Goal: Task Accomplishment & Management: Complete application form

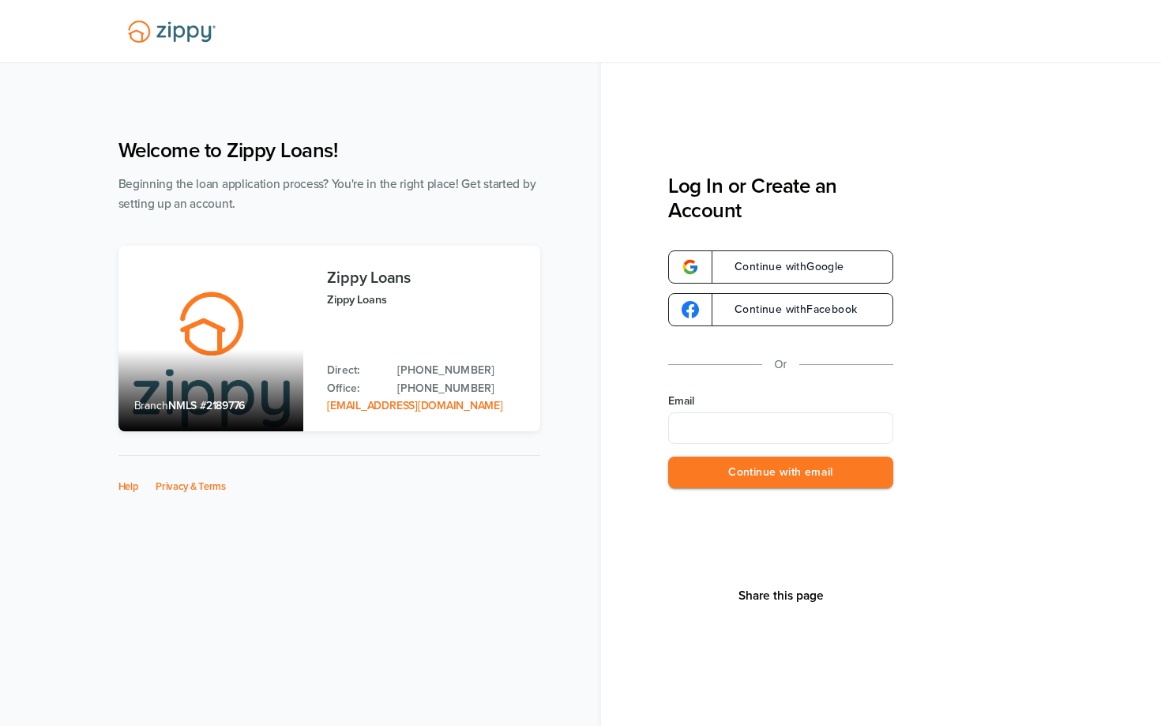
click at [719, 424] on input "Email" at bounding box center [780, 428] width 225 height 32
type input "**********"
click at [749, 467] on button "Continue with email" at bounding box center [780, 472] width 225 height 32
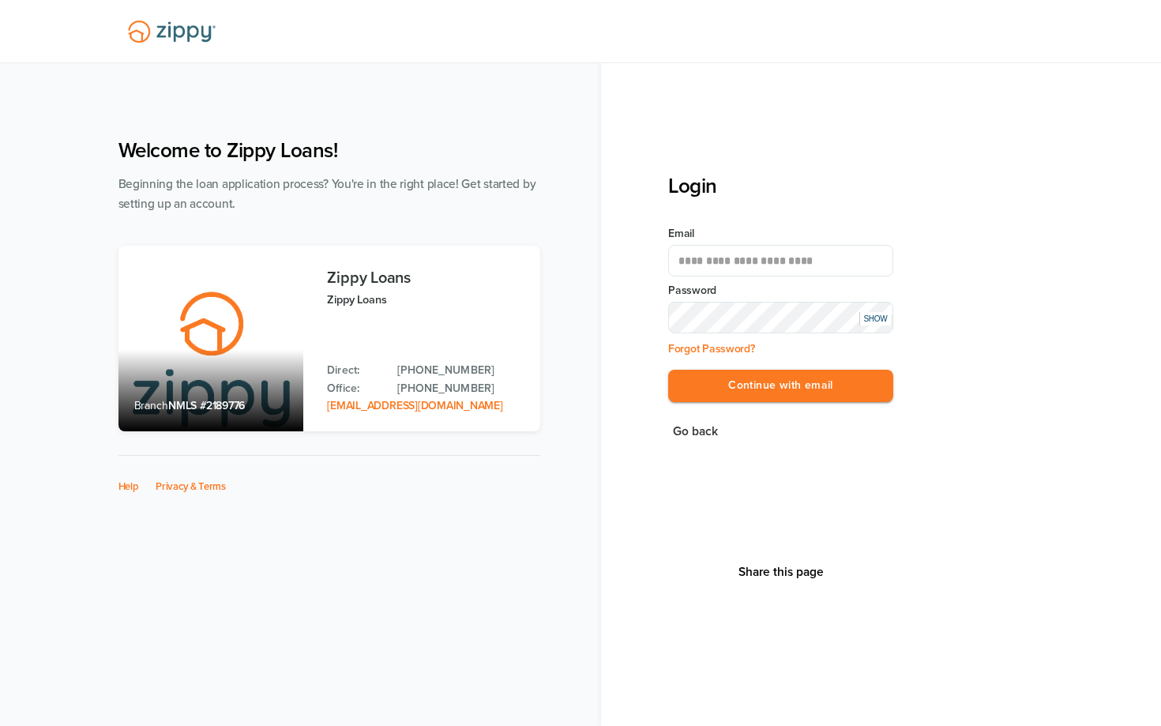
click at [668, 370] on button "Continue with email" at bounding box center [780, 386] width 225 height 32
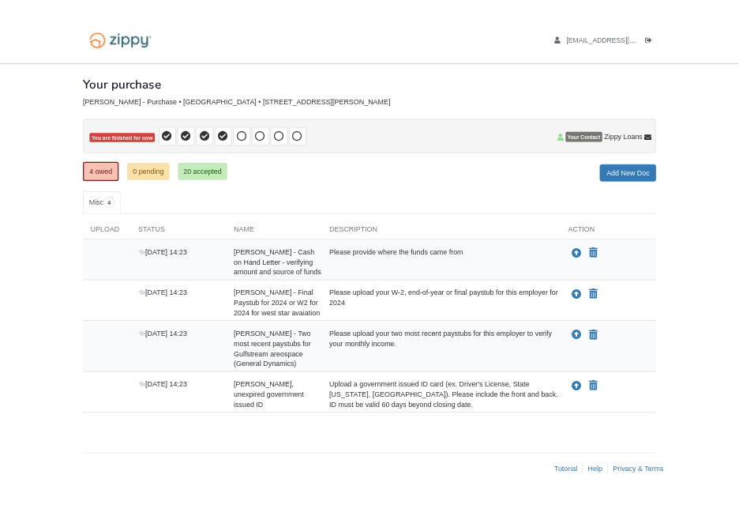
scroll to position [36, 0]
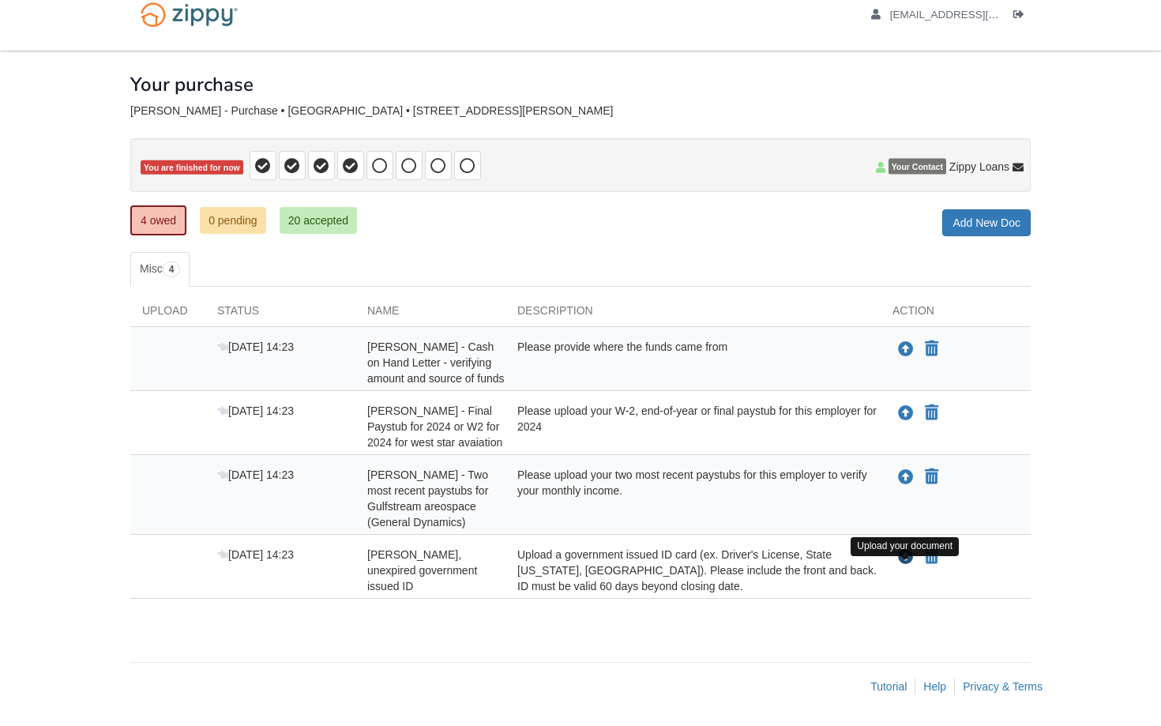
click at [901, 557] on icon "Upload Christman Barth - Valid, unexpired government issued ID" at bounding box center [906, 558] width 16 height 16
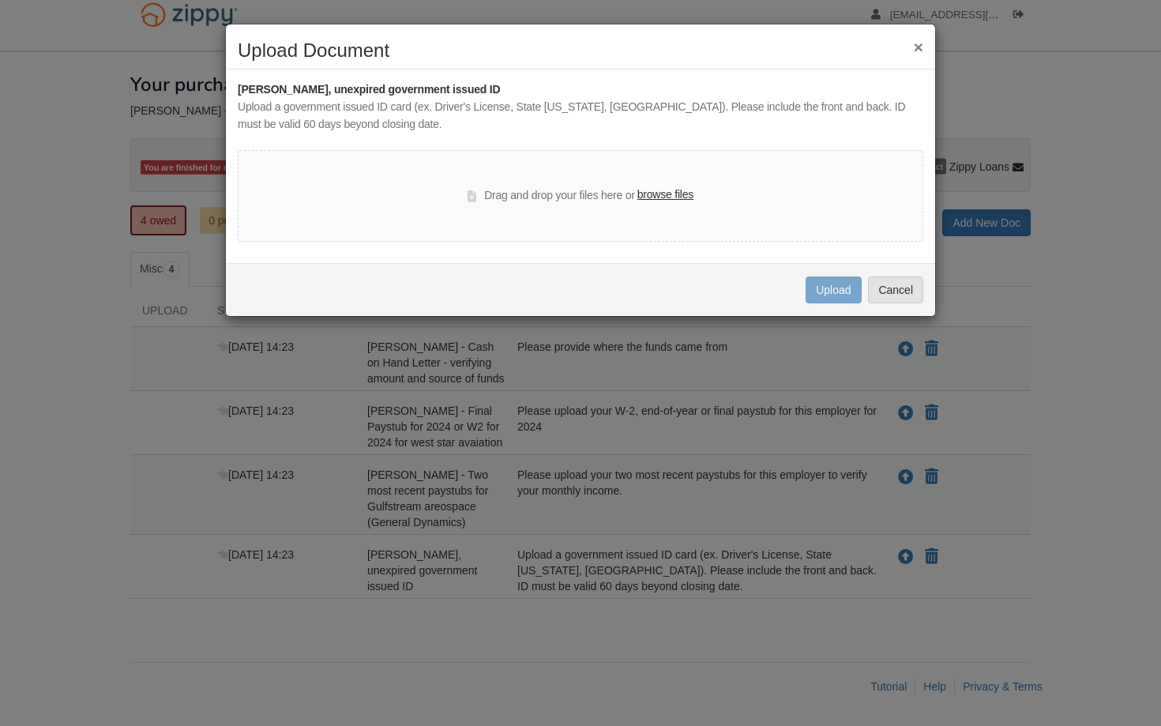
click at [662, 195] on label "browse files" at bounding box center [665, 194] width 56 height 17
click at [0, 0] on input "browse files" at bounding box center [0, 0] width 0 height 0
click at [919, 47] on button "×" at bounding box center [918, 47] width 9 height 17
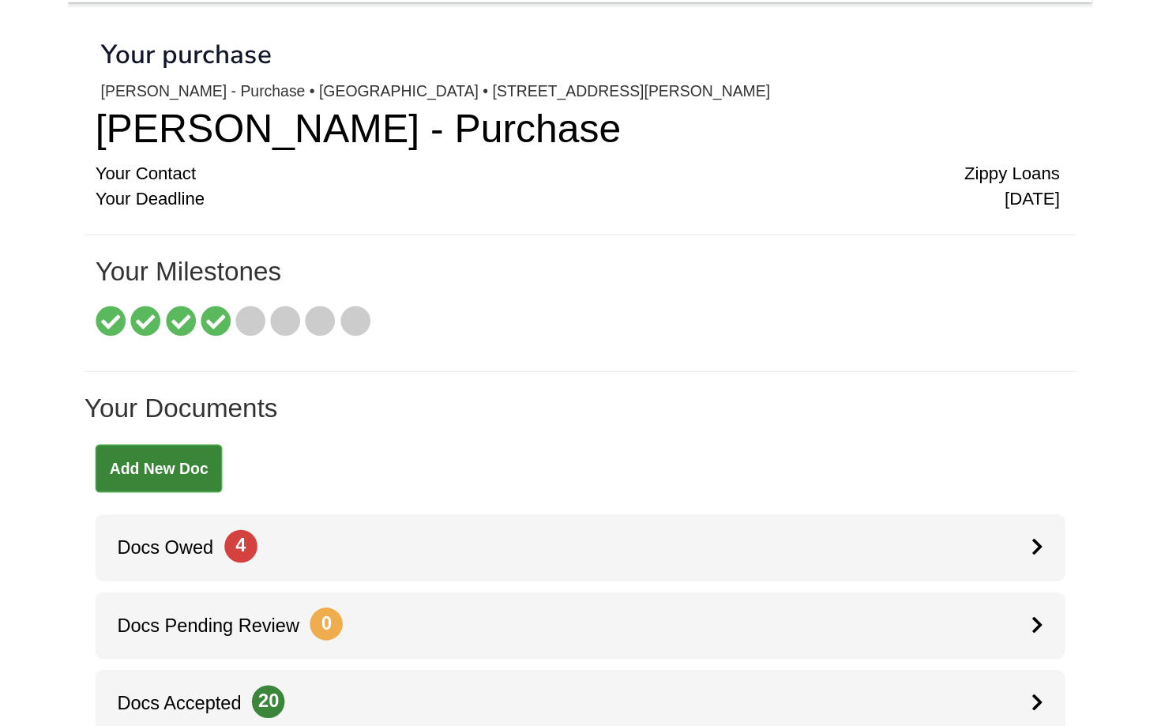
scroll to position [6, 0]
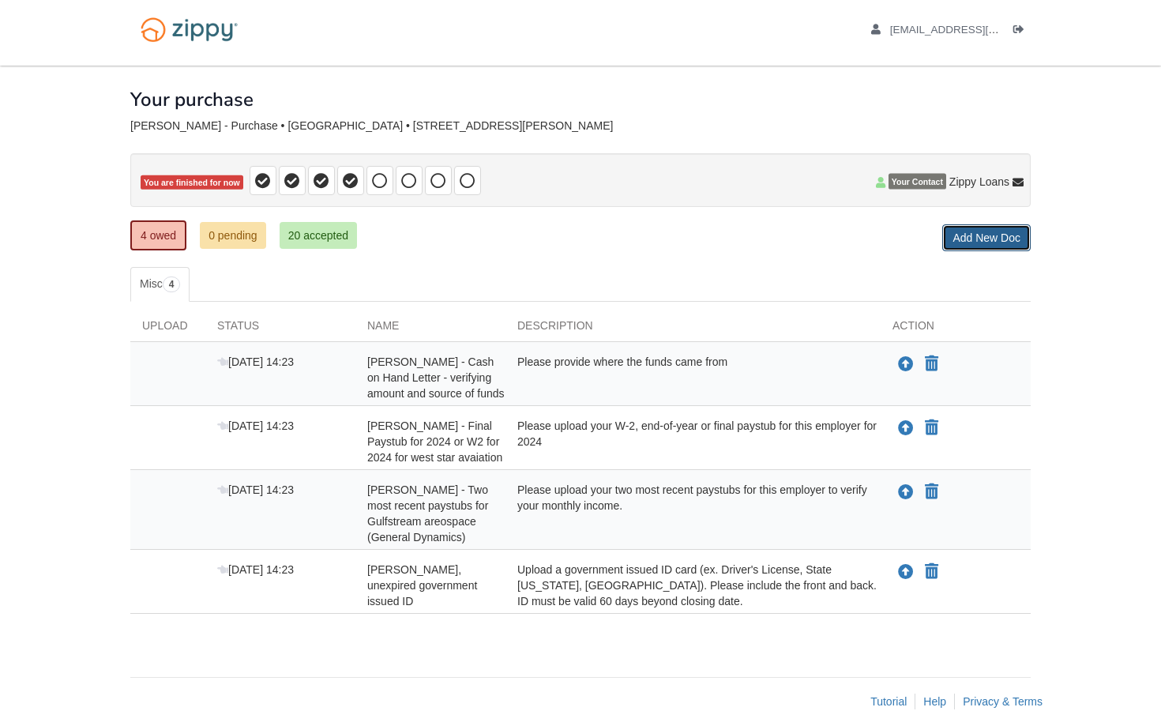
click at [997, 247] on link "Add New Doc" at bounding box center [986, 237] width 88 height 27
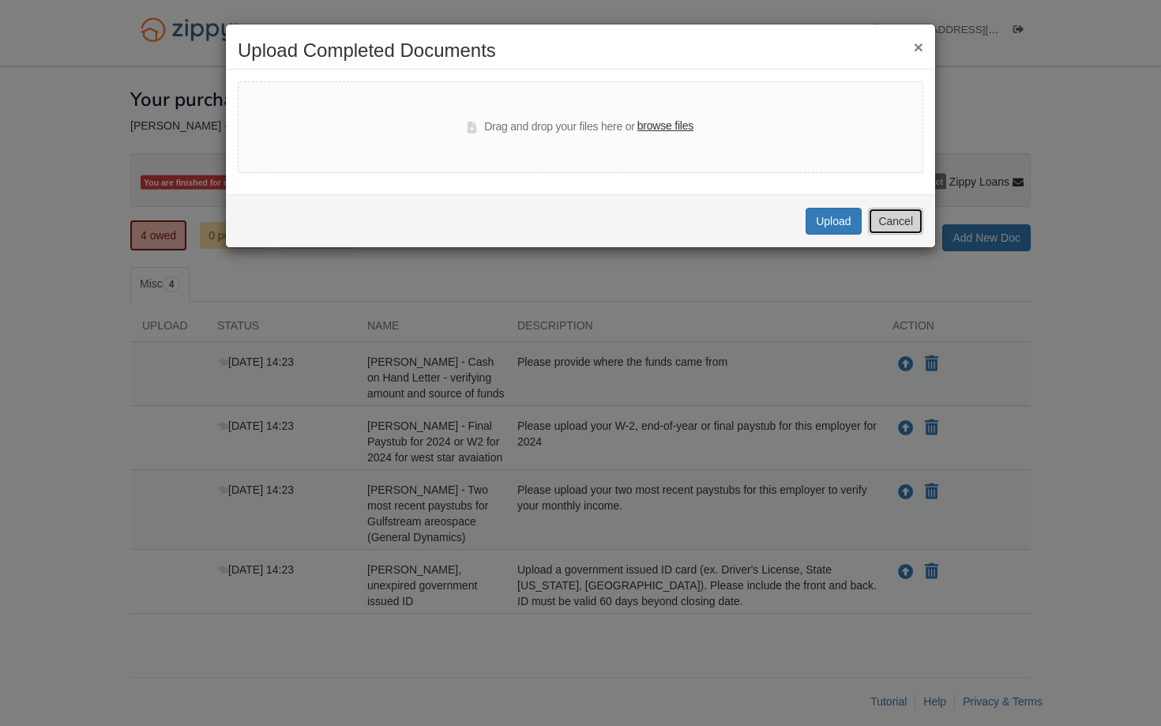
click at [888, 225] on button "Cancel" at bounding box center [895, 221] width 55 height 27
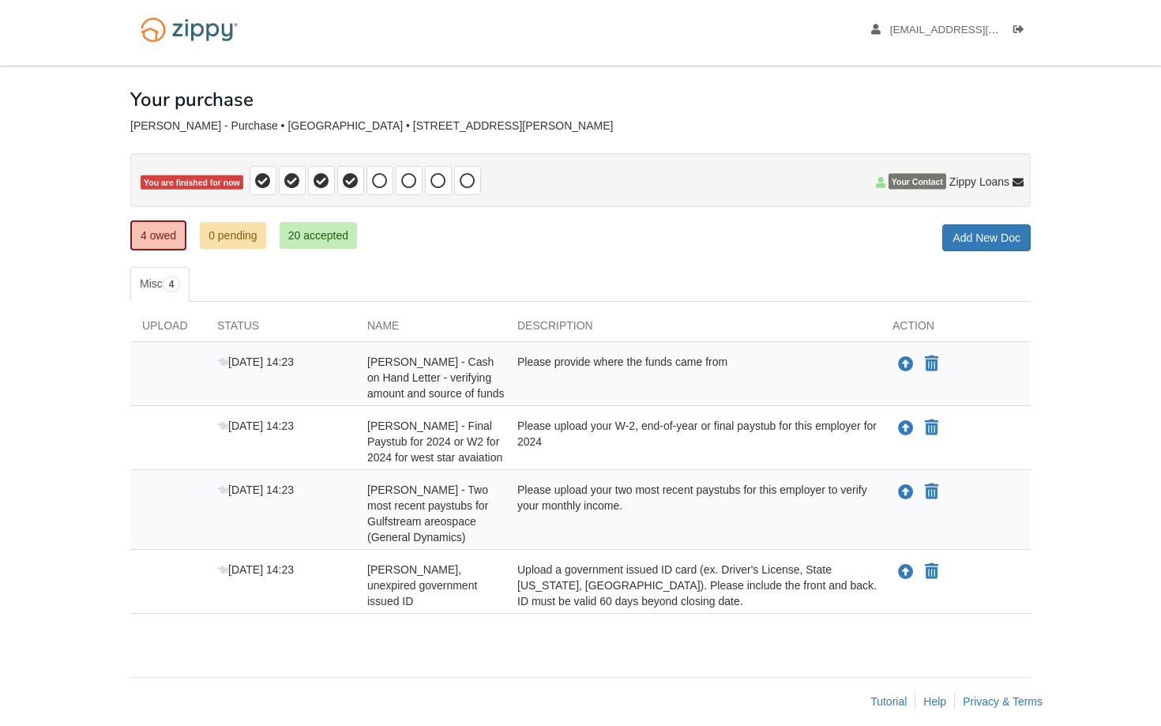
click at [837, 369] on div "Please provide where the funds came from" at bounding box center [692, 377] width 375 height 47
click at [662, 381] on div "Please provide where the funds came from" at bounding box center [692, 377] width 375 height 47
click at [495, 384] on div "[PERSON_NAME] - Cash on Hand Letter - verifying amount and source of funds" at bounding box center [430, 377] width 150 height 47
click at [910, 580] on icon "Upload Christman Barth - Valid, unexpired government issued ID" at bounding box center [906, 573] width 16 height 16
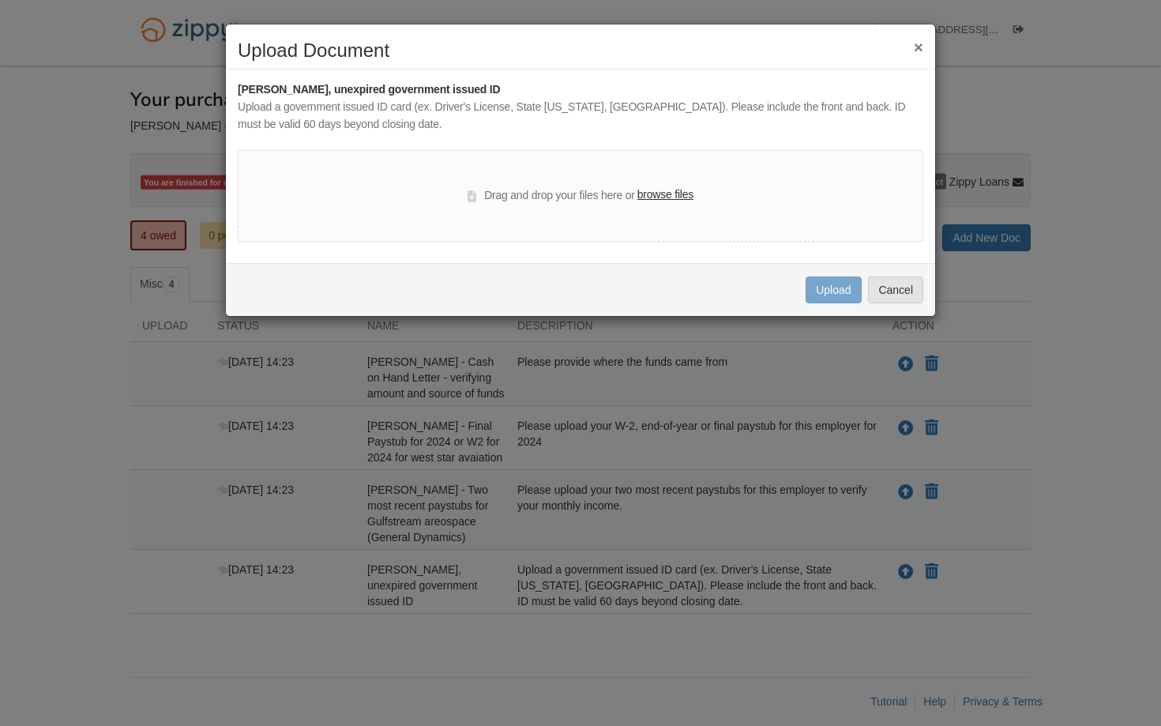
click at [677, 193] on label "browse files" at bounding box center [665, 194] width 56 height 17
click at [0, 0] on input "browse files" at bounding box center [0, 0] width 0 height 0
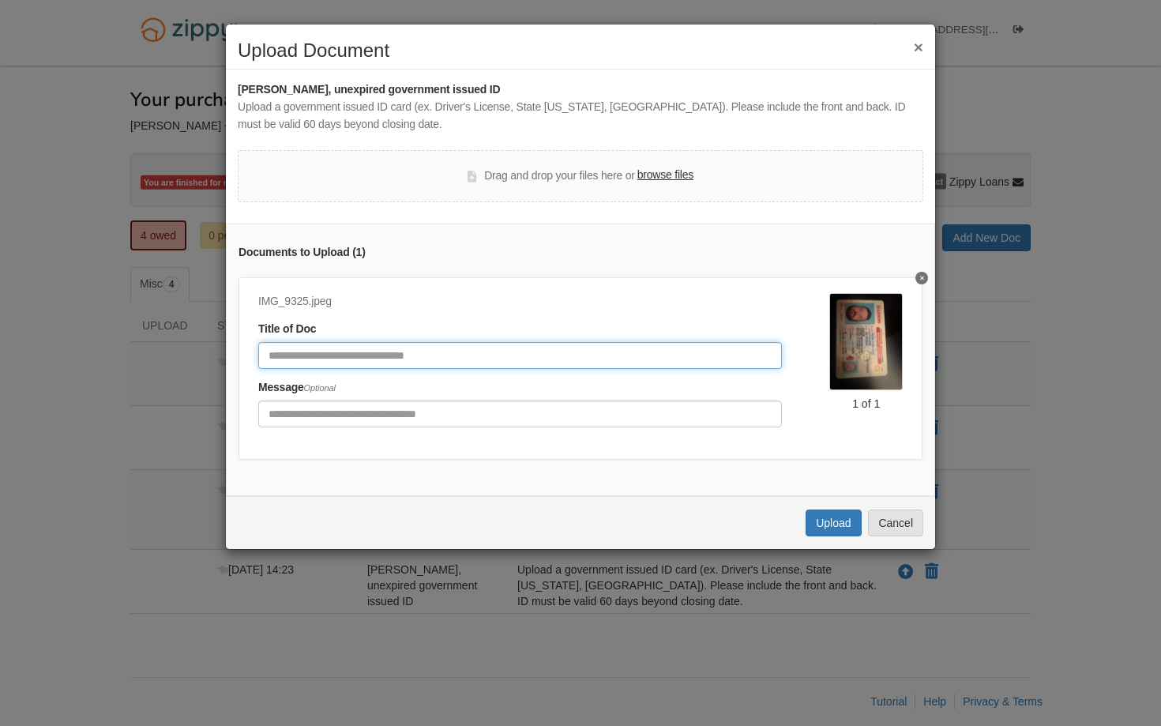
click at [749, 350] on input "Document Title" at bounding box center [520, 355] width 524 height 27
type input "**********"
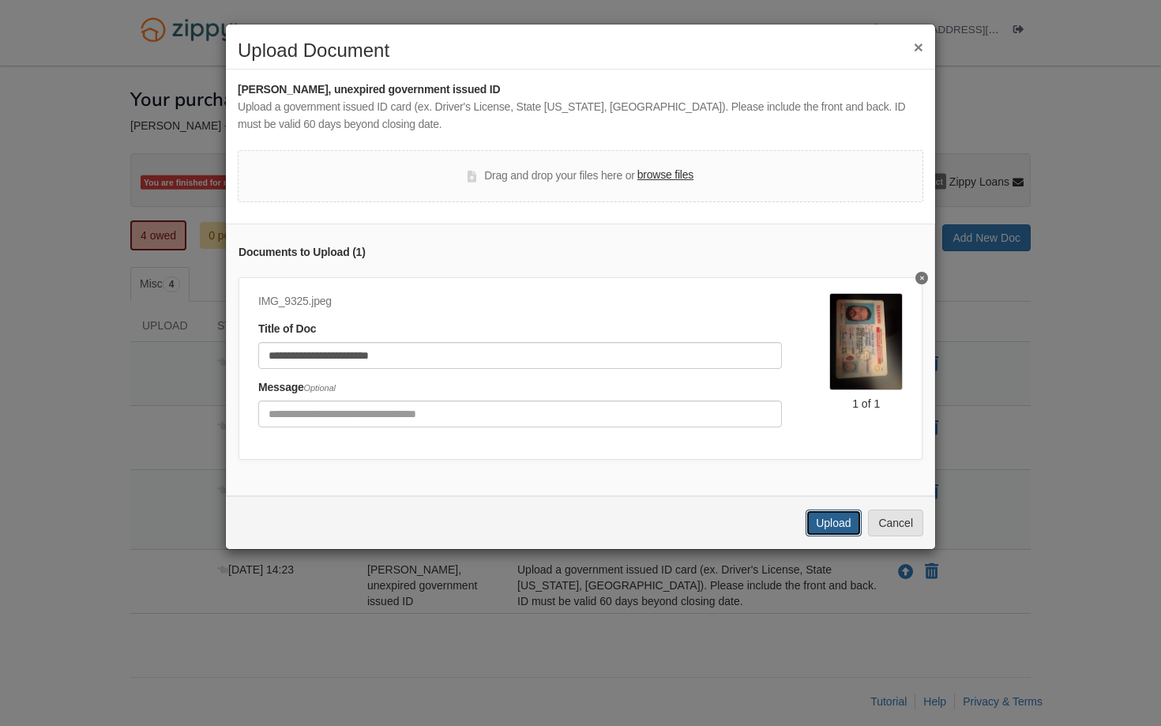
click at [829, 522] on button "Upload" at bounding box center [832, 522] width 55 height 27
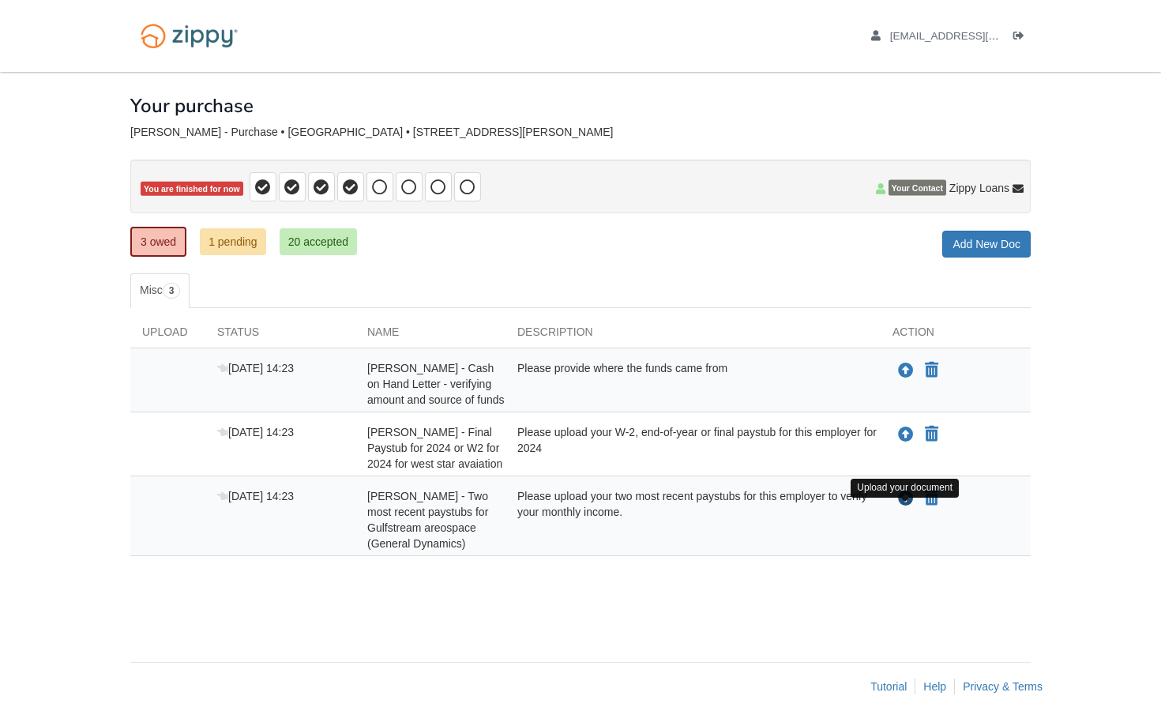
click at [908, 507] on icon "Upload Christman Barth - Two most recent paystubs for Gulfstream areospace (Gen…" at bounding box center [906, 499] width 16 height 16
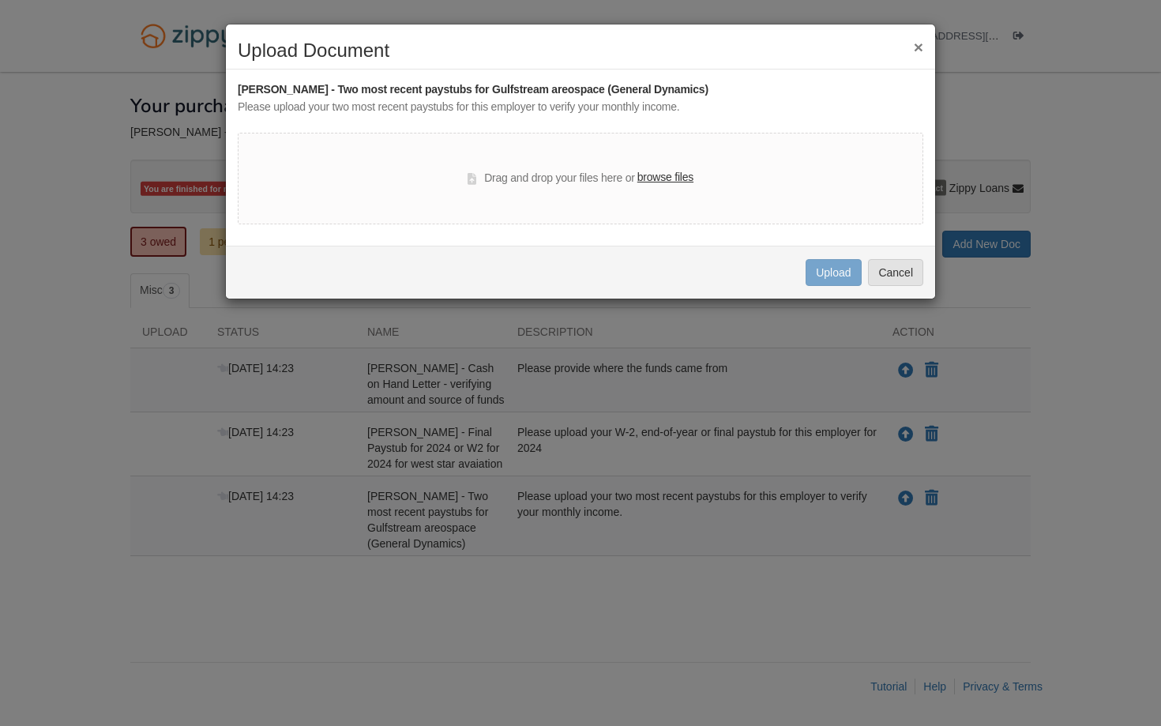
click at [668, 173] on label "browse files" at bounding box center [665, 177] width 56 height 17
click at [0, 0] on input "browse files" at bounding box center [0, 0] width 0 height 0
click at [682, 179] on label "browse files" at bounding box center [665, 177] width 56 height 17
click at [0, 0] on input "browse files" at bounding box center [0, 0] width 0 height 0
drag, startPoint x: 867, startPoint y: 127, endPoint x: 866, endPoint y: 167, distance: 39.5
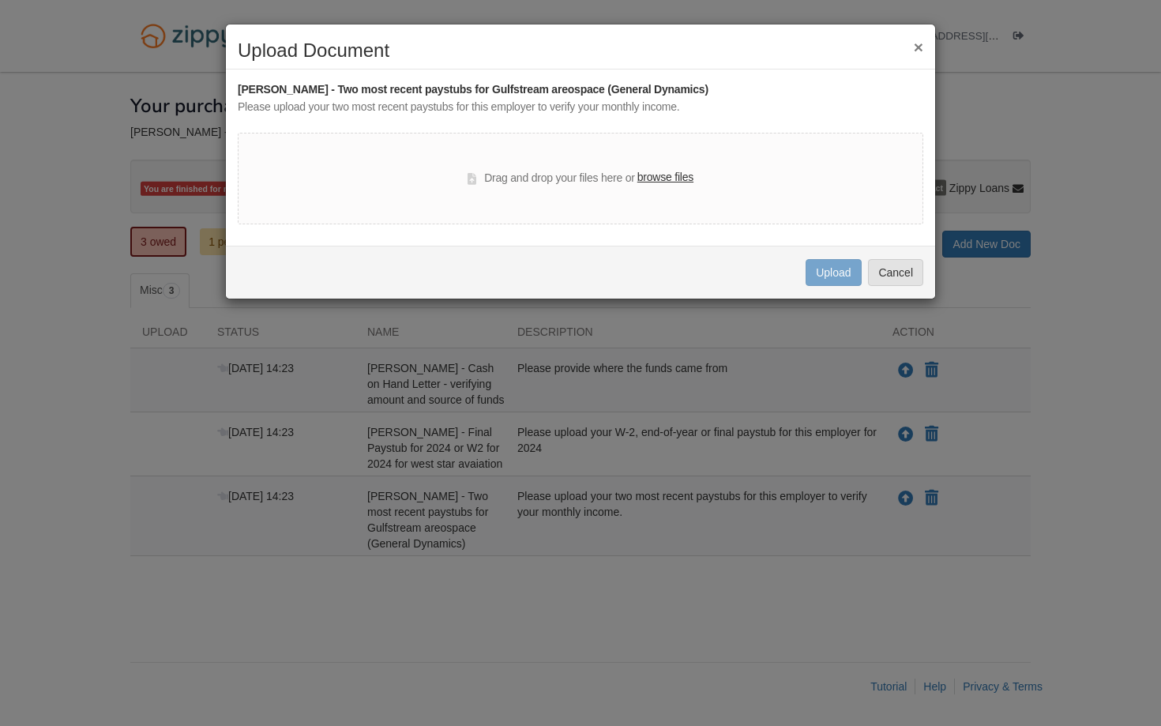
click at [866, 168] on div "Christman Barth - Two most recent paystubs for Gulfstream areospace (General Dy…" at bounding box center [580, 152] width 685 height 143
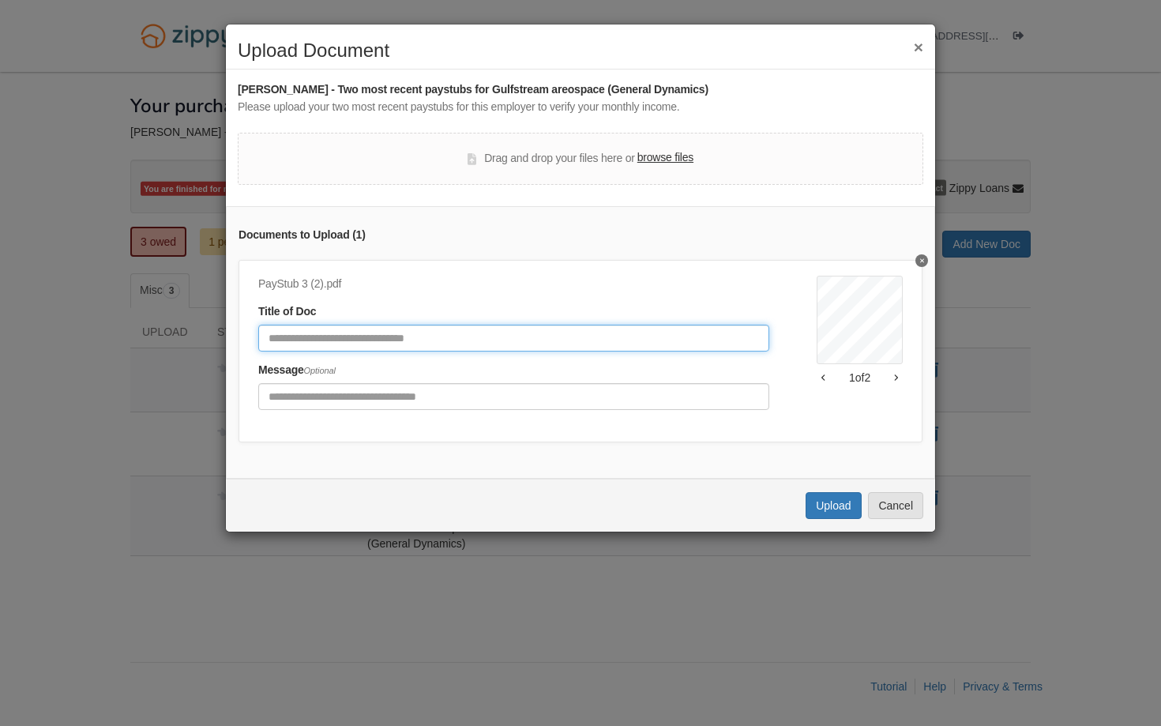
click at [661, 333] on input "Document Title" at bounding box center [513, 338] width 511 height 27
type input "**********"
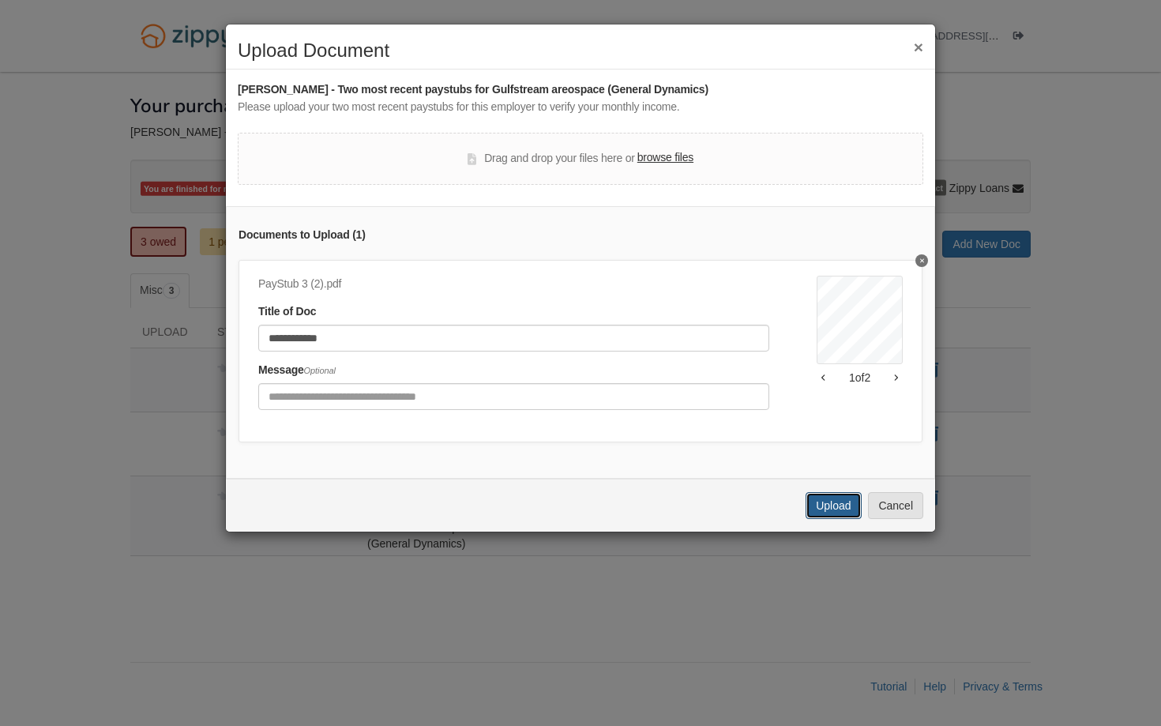
click at [839, 508] on button "Upload" at bounding box center [832, 505] width 55 height 27
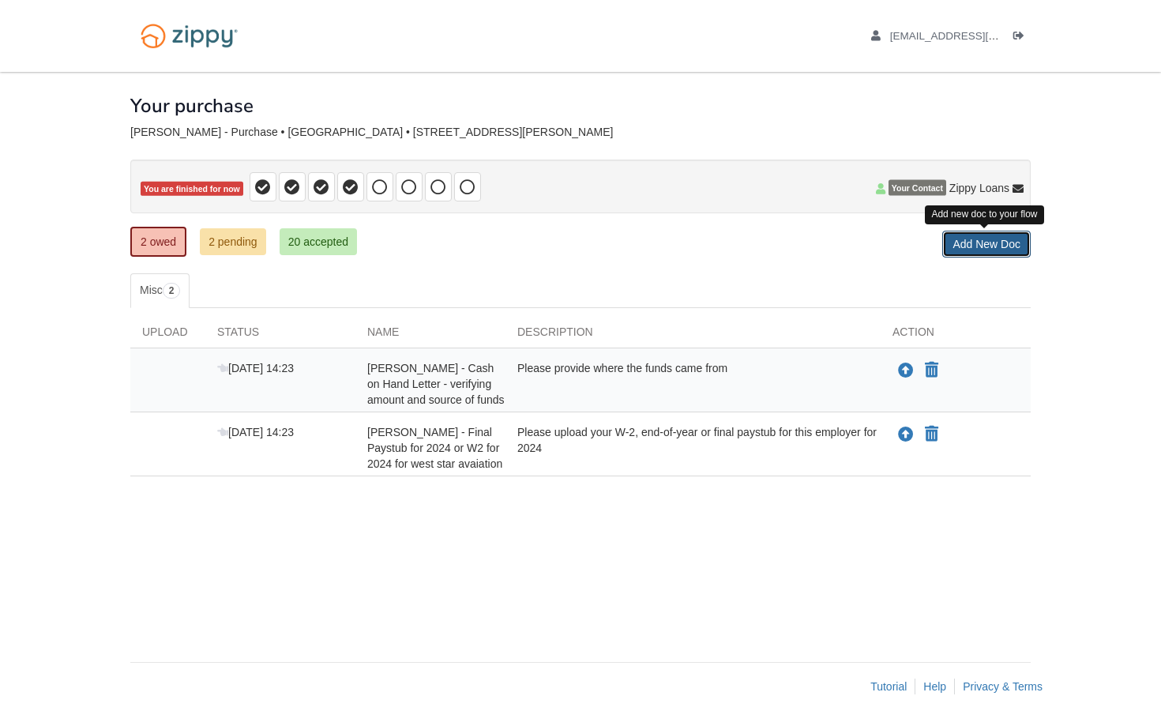
click at [972, 241] on link "Add New Doc" at bounding box center [986, 244] width 88 height 27
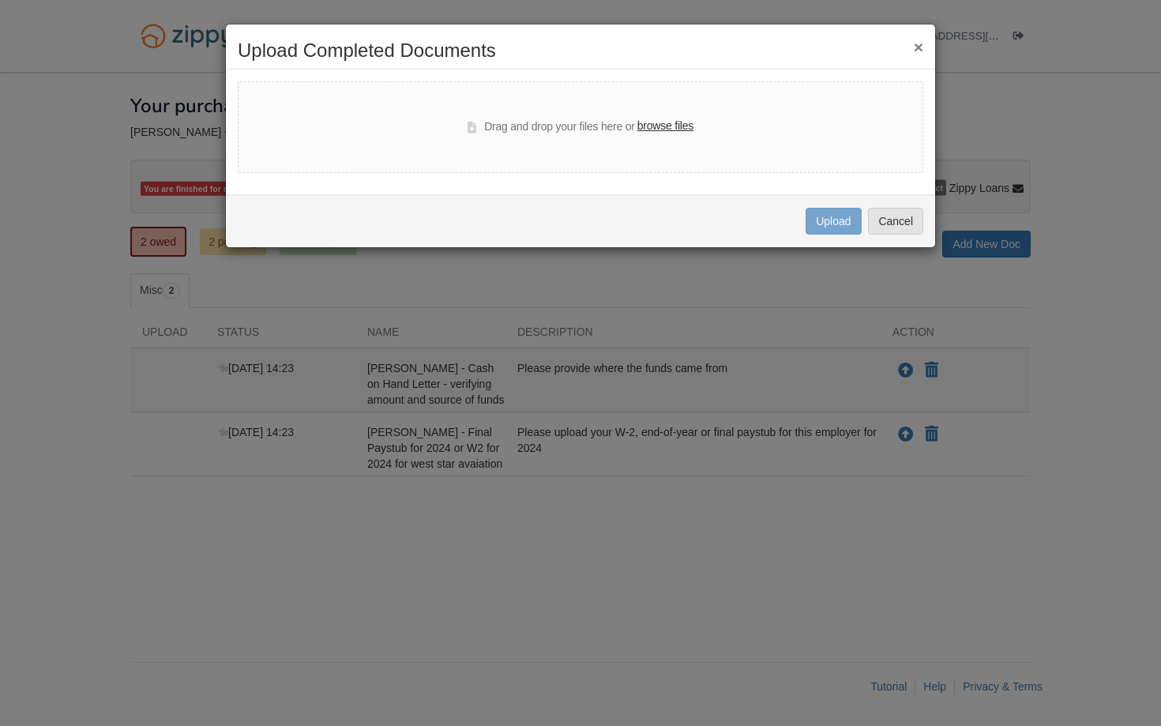
click at [679, 124] on label "browse files" at bounding box center [665, 126] width 56 height 17
click at [0, 0] on input "browse files" at bounding box center [0, 0] width 0 height 0
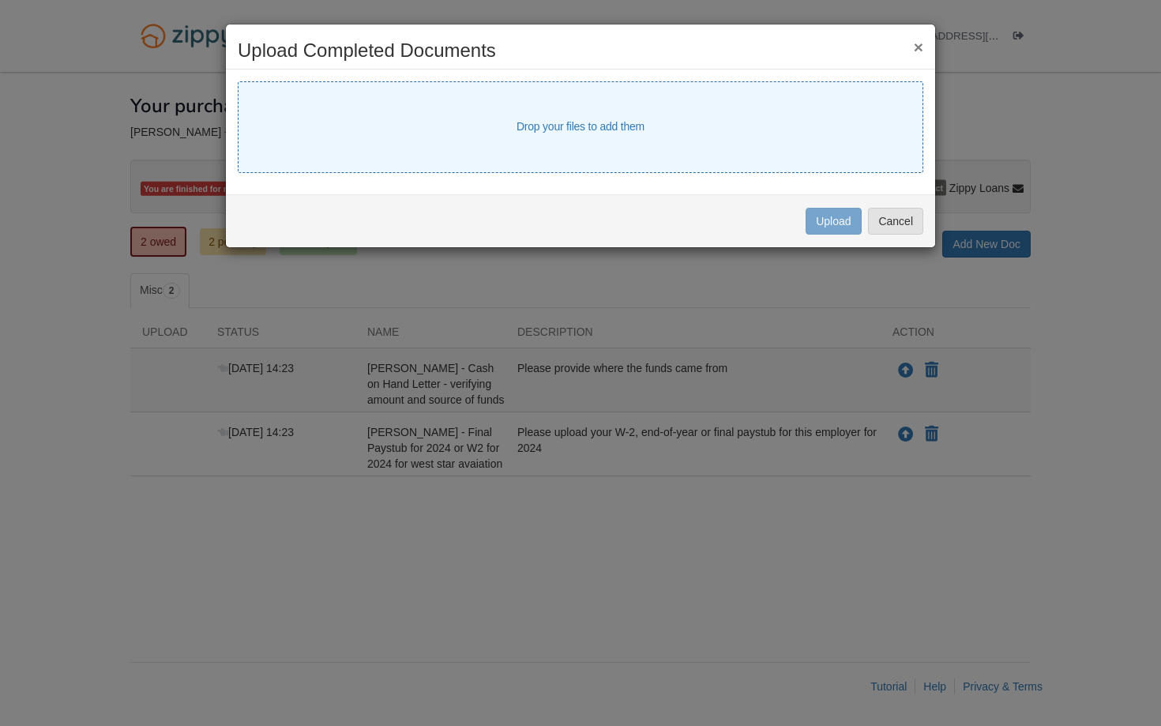
select select "****"
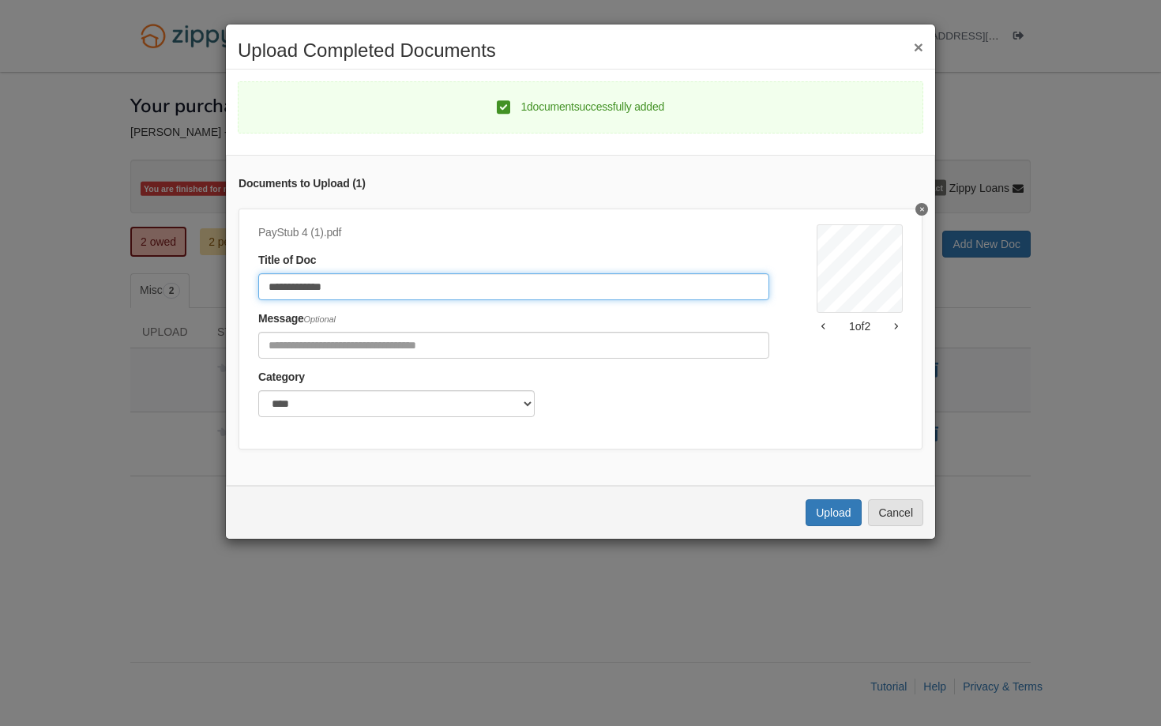
click at [569, 283] on input "**********" at bounding box center [513, 286] width 511 height 27
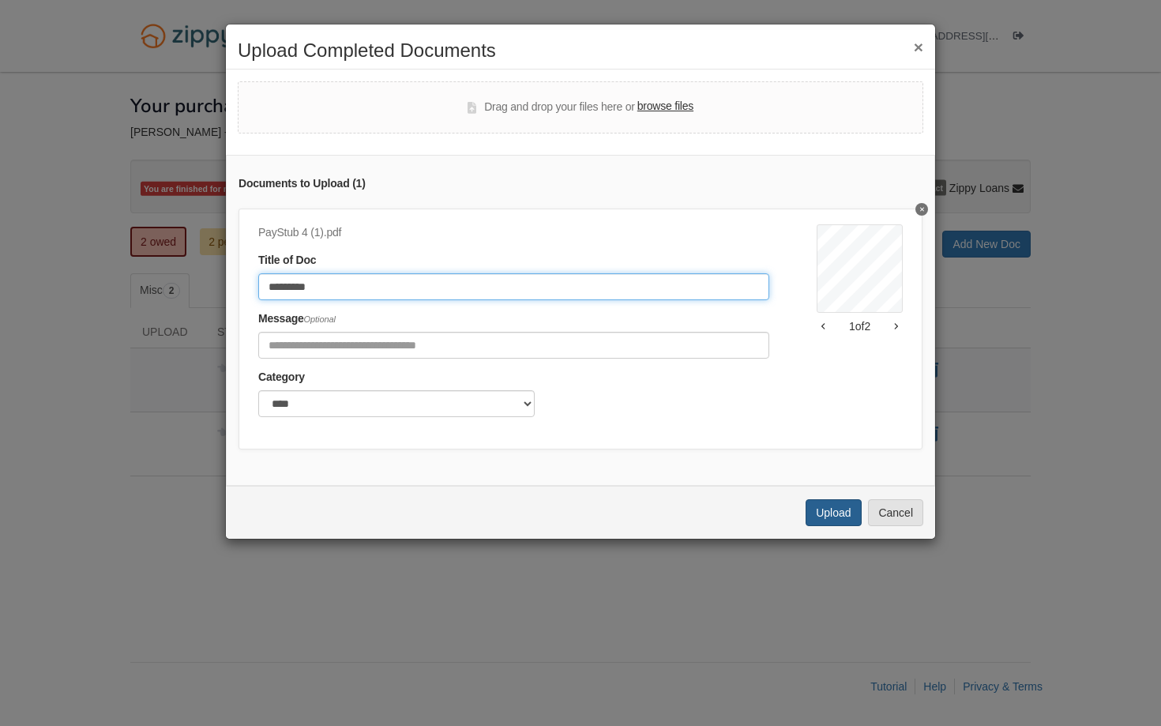
type input "*********"
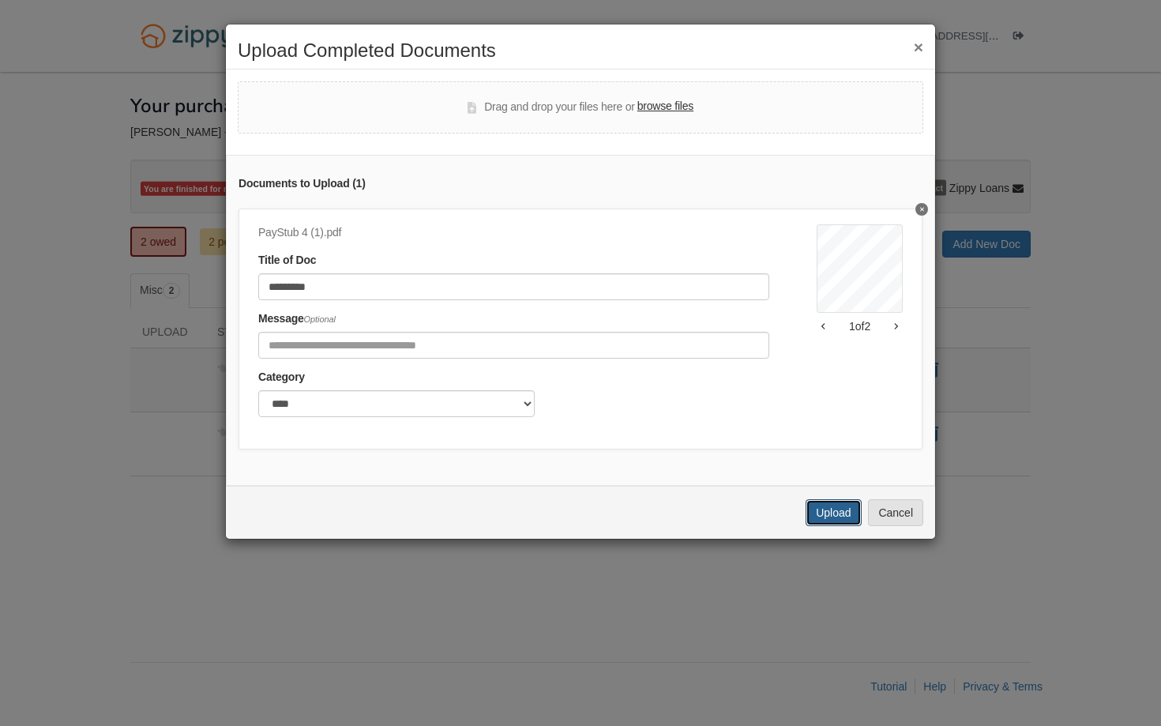
click at [827, 511] on button "Upload" at bounding box center [832, 512] width 55 height 27
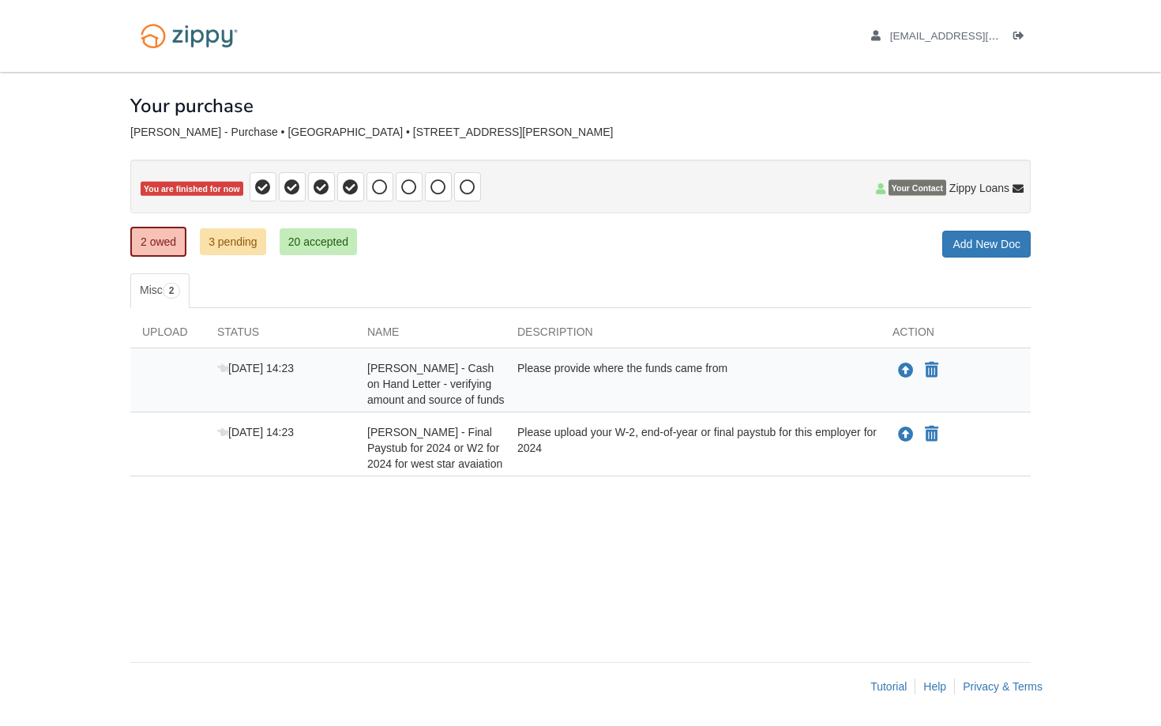
click at [983, 259] on div "× × × Pending Add Document Notice document will be included in the email sent t…" at bounding box center [580, 359] width 900 height 574
click at [983, 251] on link "Add New Doc" at bounding box center [986, 244] width 88 height 27
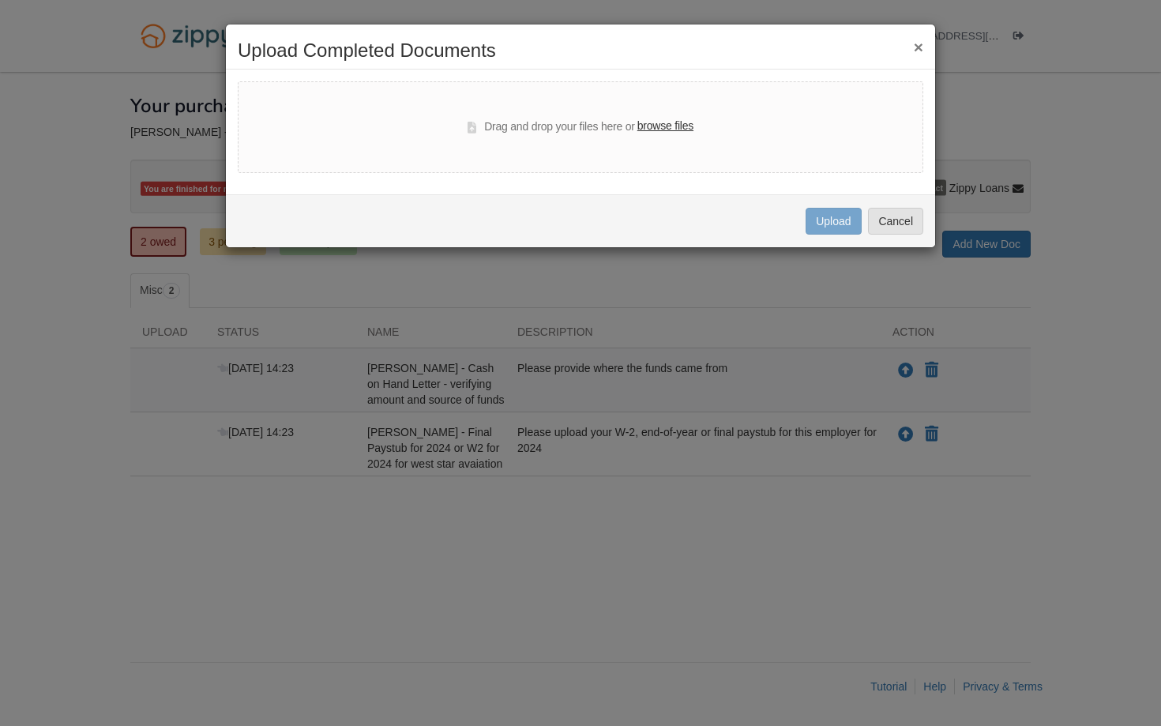
click at [672, 125] on label "browse files" at bounding box center [665, 126] width 56 height 17
click at [0, 0] on input "browse files" at bounding box center [0, 0] width 0 height 0
click at [671, 117] on div "Drag and drop your files here or browse files" at bounding box center [580, 127] width 685 height 92
click at [671, 128] on label "browse files" at bounding box center [665, 126] width 56 height 17
click at [0, 0] on input "browse files" at bounding box center [0, 0] width 0 height 0
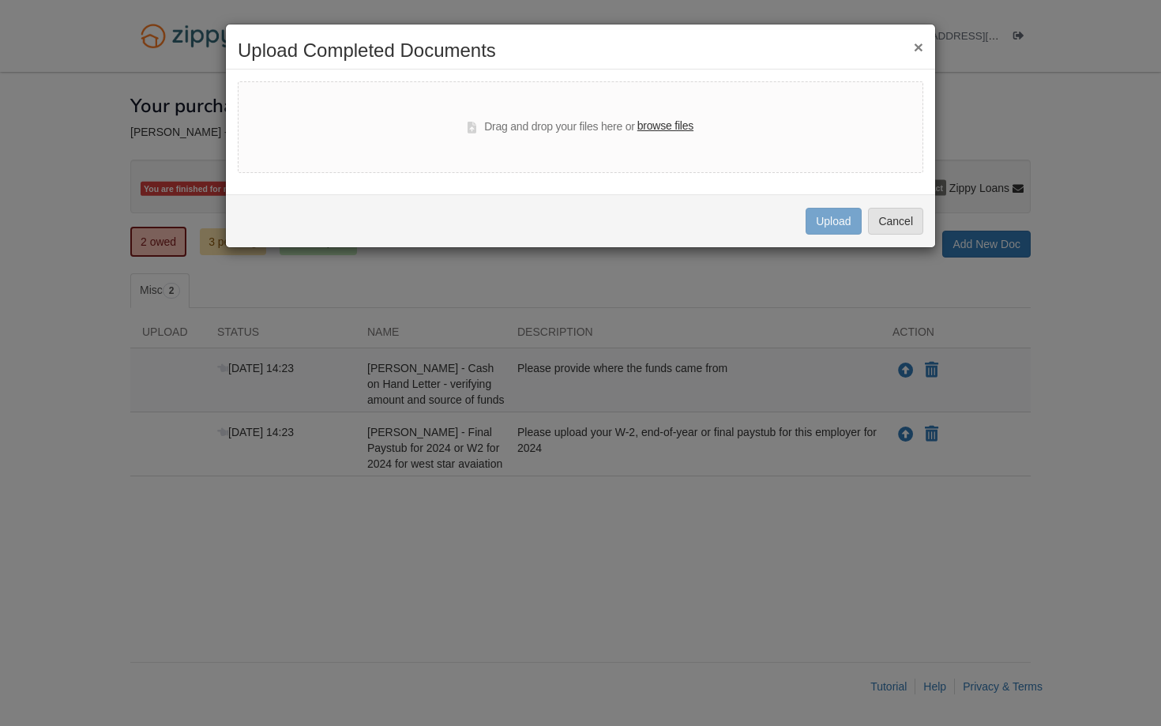
click at [658, 123] on label "browse files" at bounding box center [665, 126] width 56 height 17
click at [0, 0] on input "browse files" at bounding box center [0, 0] width 0 height 0
click at [876, 220] on button "Cancel" at bounding box center [895, 221] width 55 height 27
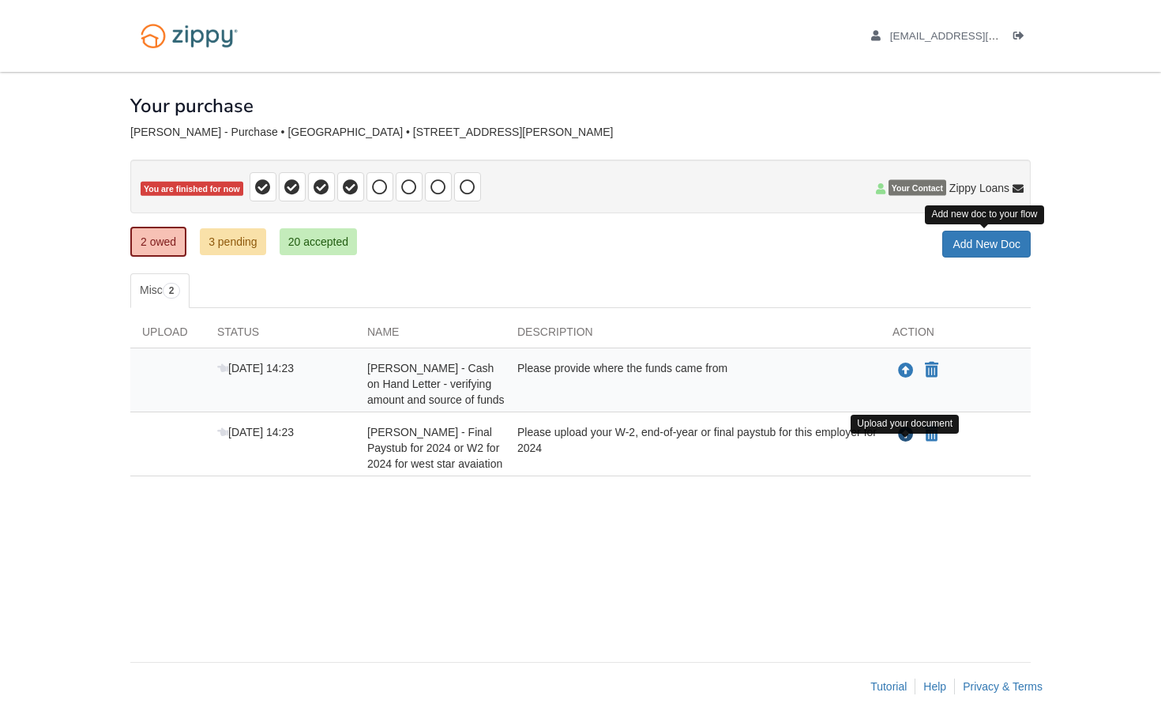
click at [908, 443] on icon "Upload Christman Barth - Final Paystub for 2024 or W2 for 2024 for west star av…" at bounding box center [906, 435] width 16 height 16
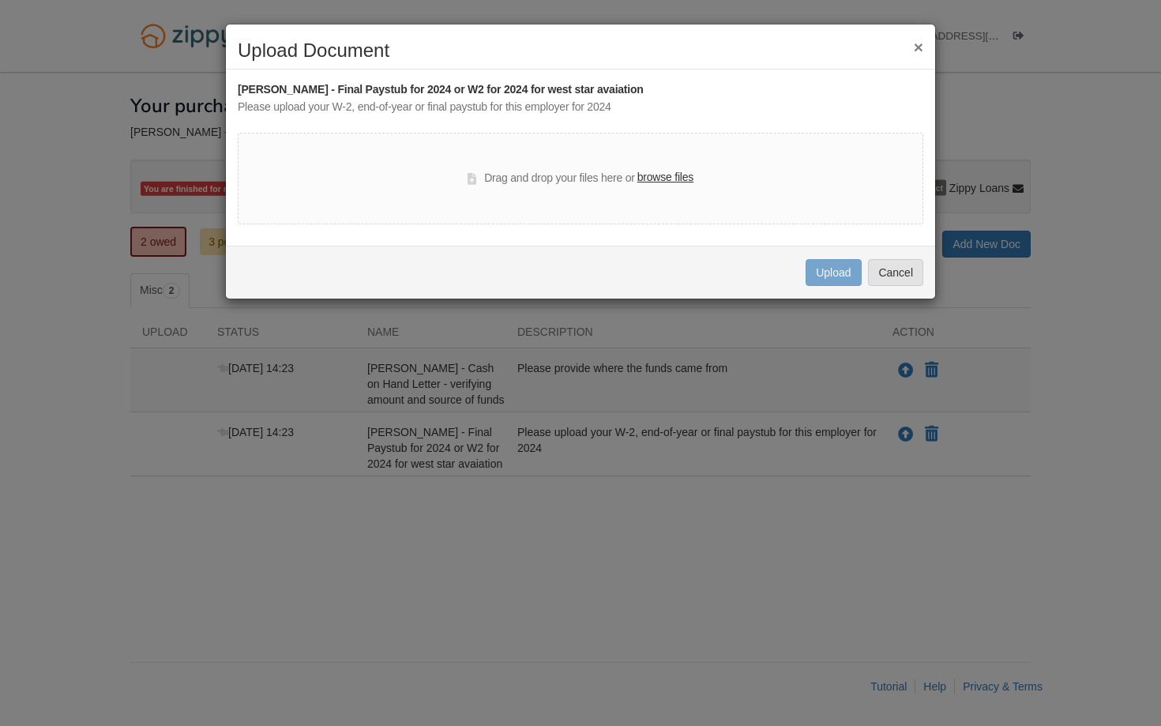
click at [678, 176] on label "browse files" at bounding box center [665, 177] width 56 height 17
click at [0, 0] on input "browse files" at bounding box center [0, 0] width 0 height 0
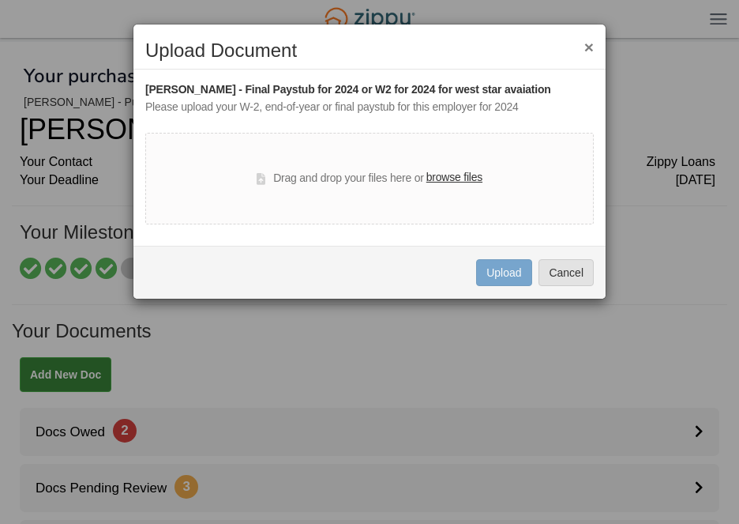
click at [457, 174] on label "browse files" at bounding box center [454, 177] width 56 height 17
click at [0, 0] on input "browse files" at bounding box center [0, 0] width 0 height 0
click at [596, 43] on div "× Upload Document" at bounding box center [369, 54] width 472 height 29
click at [591, 44] on button "×" at bounding box center [588, 47] width 9 height 17
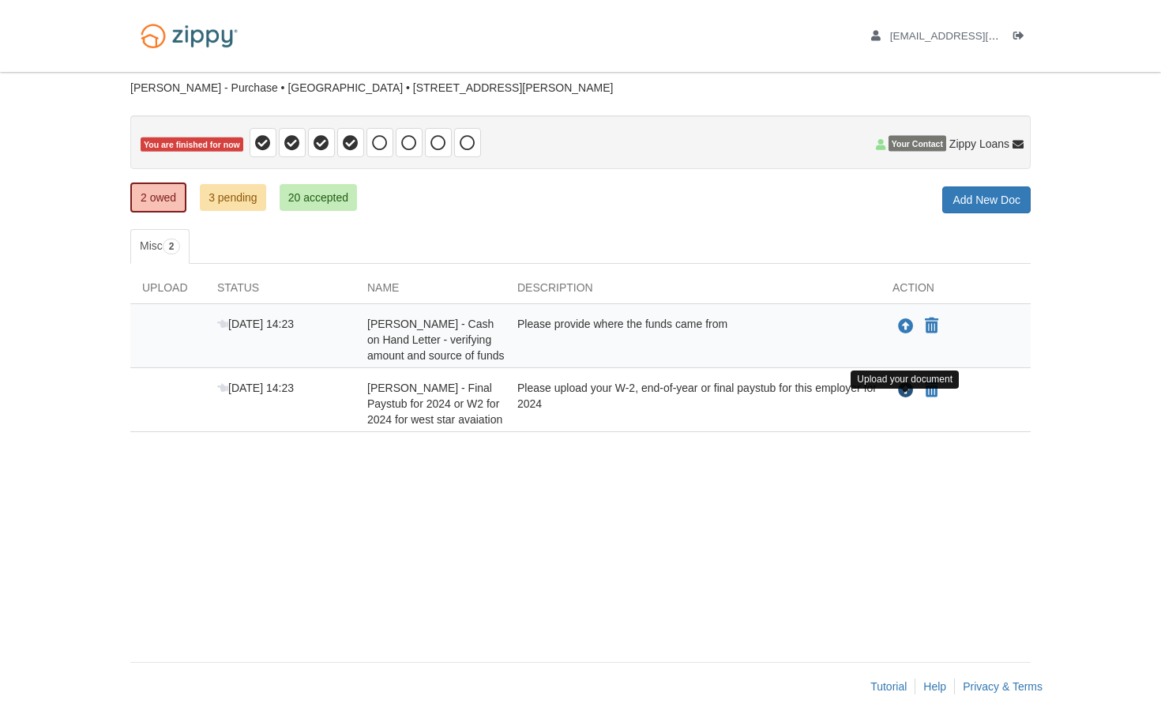
click at [738, 399] on icon "Upload Christman Barth - Final Paystub for 2024 or W2 for 2024 for west star av…" at bounding box center [906, 391] width 16 height 16
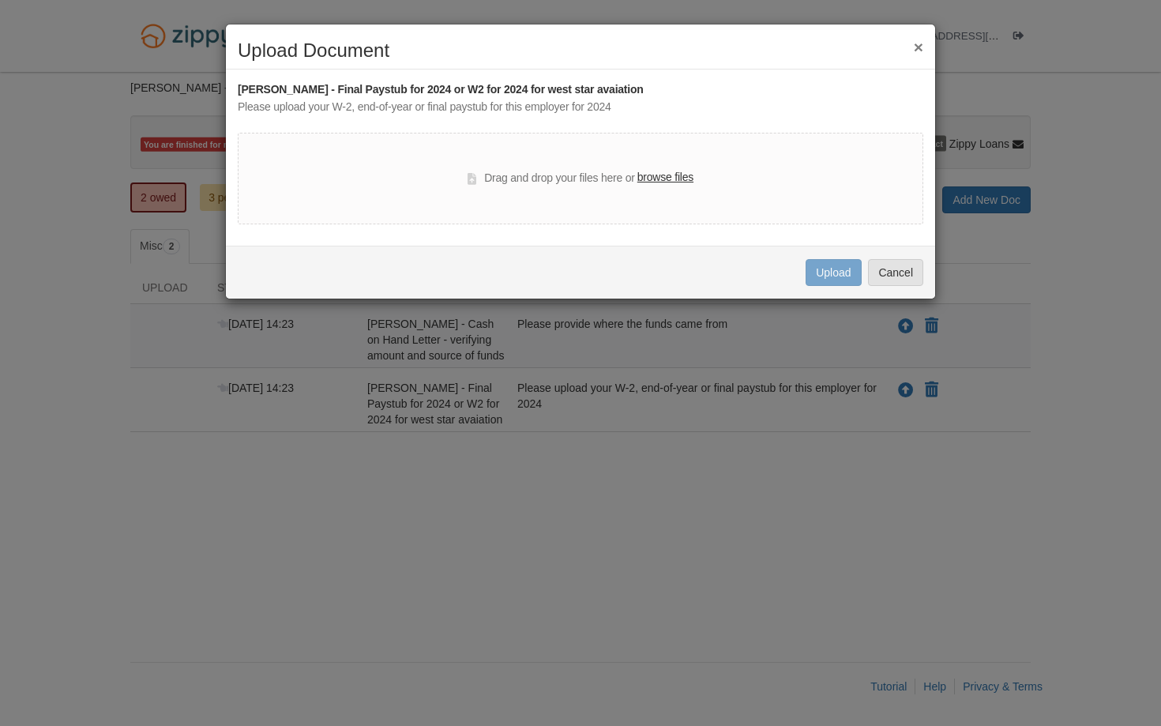
click at [683, 176] on label "browse files" at bounding box center [665, 177] width 56 height 17
click at [0, 0] on input "browse files" at bounding box center [0, 0] width 0 height 0
click at [738, 44] on button "×" at bounding box center [918, 47] width 9 height 17
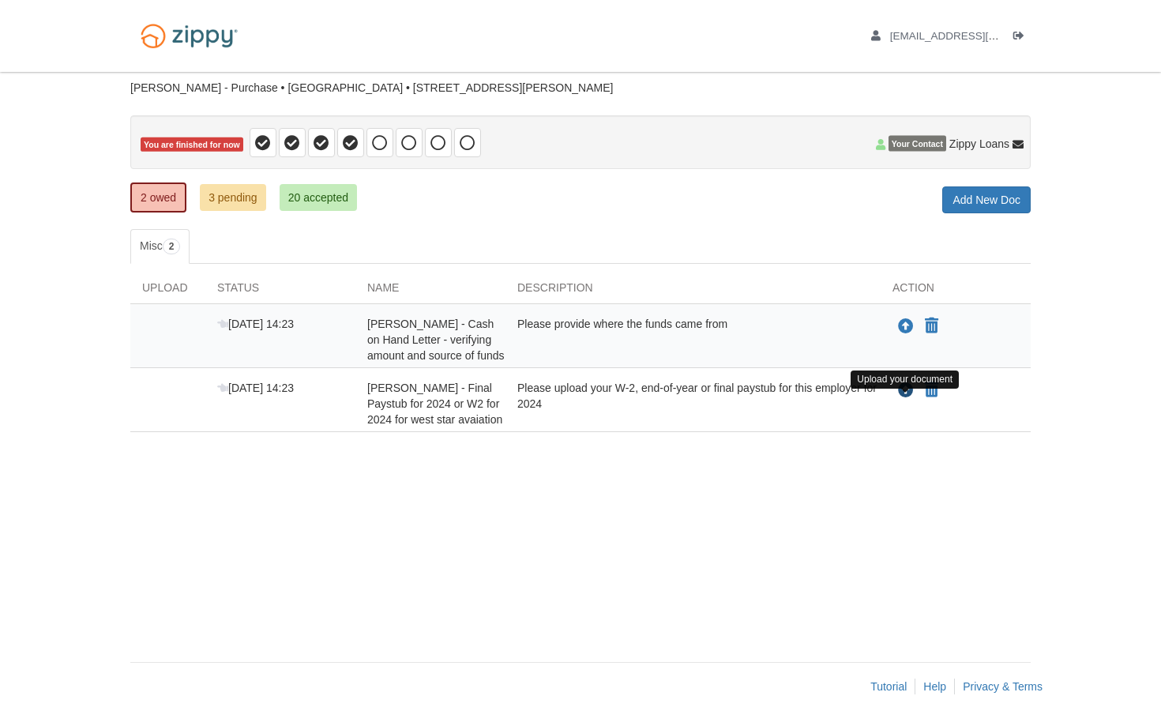
click at [738, 399] on icon "Upload Christman Barth - Final Paystub for 2024 or W2 for 2024 for west star av…" at bounding box center [906, 391] width 16 height 16
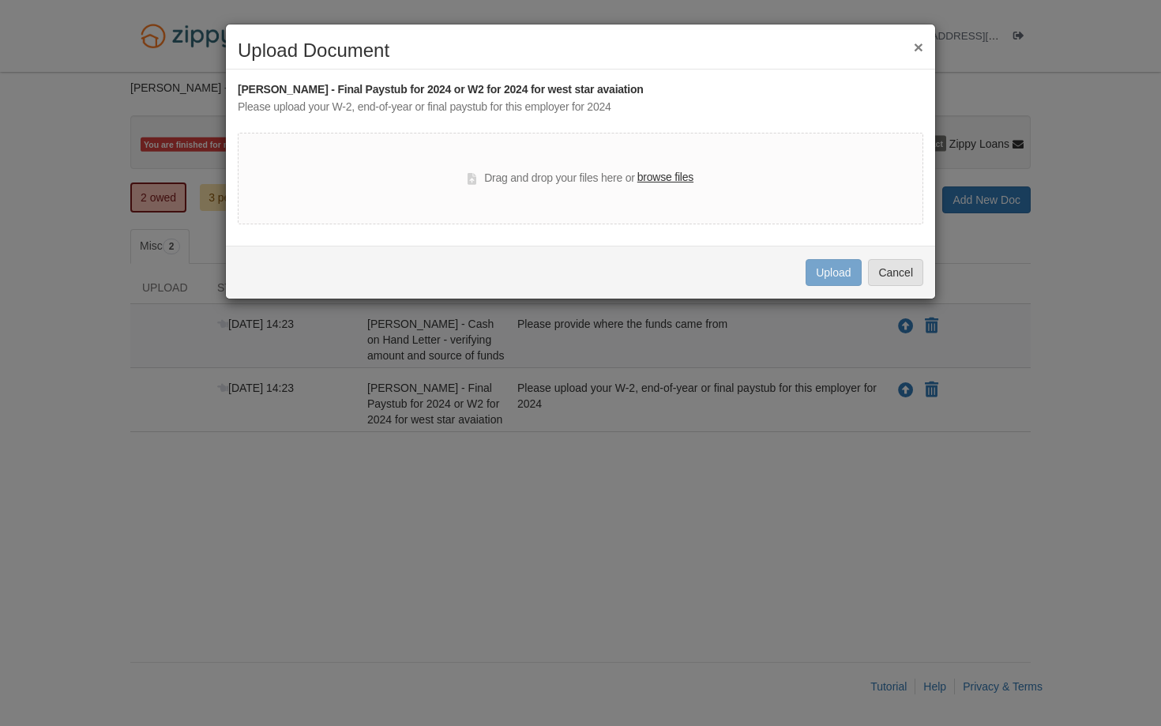
click at [674, 173] on label "browse files" at bounding box center [665, 177] width 56 height 17
click at [0, 0] on input "browse files" at bounding box center [0, 0] width 0 height 0
click at [738, 43] on button "×" at bounding box center [918, 47] width 9 height 17
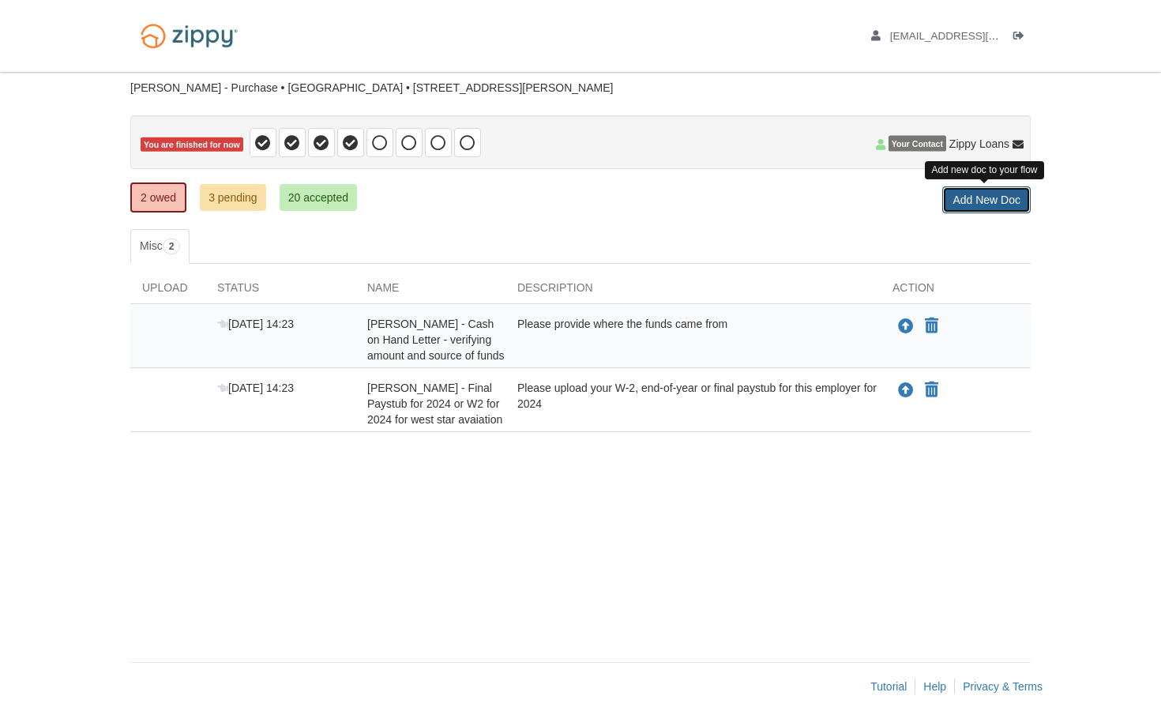
click at [738, 197] on link "Add New Doc" at bounding box center [986, 199] width 88 height 27
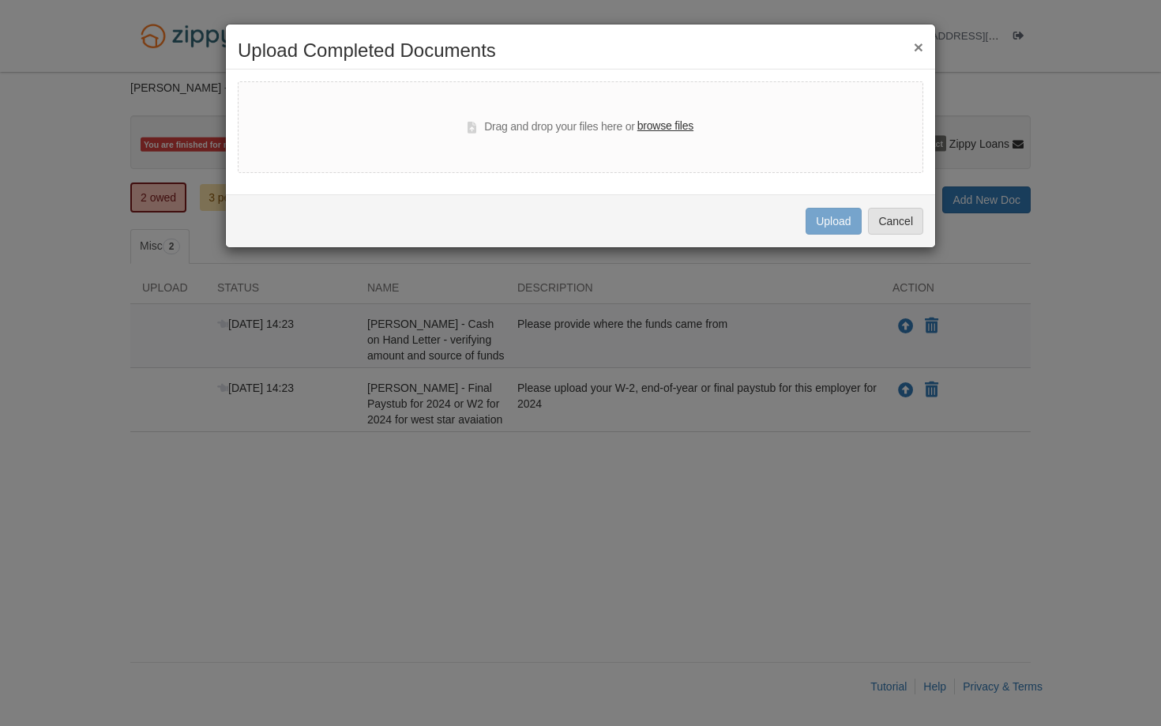
click at [660, 129] on label "browse files" at bounding box center [665, 126] width 56 height 17
click at [0, 0] on input "browse files" at bounding box center [0, 0] width 0 height 0
select select "****"
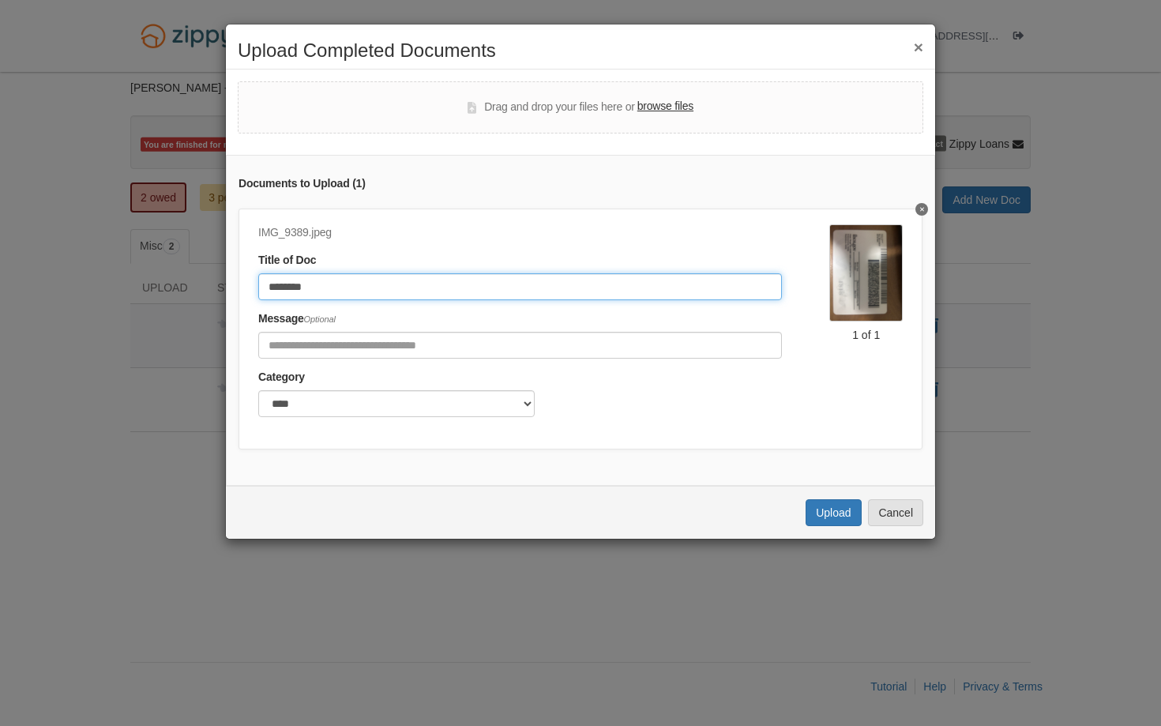
click at [681, 287] on input "********" at bounding box center [520, 286] width 524 height 27
type input "*"
click at [314, 288] on input "**********" at bounding box center [520, 286] width 524 height 27
type input "**********"
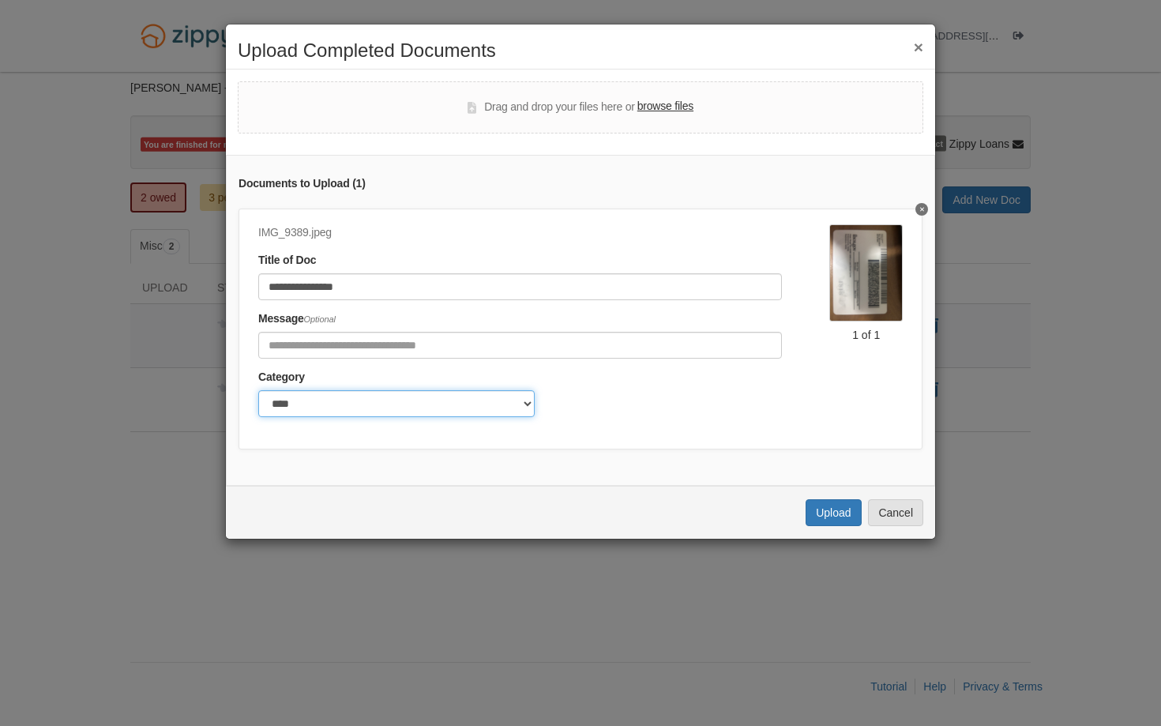
click at [347, 406] on select "******* ****" at bounding box center [396, 403] width 276 height 27
click at [258, 390] on select "******* ****" at bounding box center [396, 403] width 276 height 27
click at [738, 515] on button "Upload" at bounding box center [832, 512] width 55 height 27
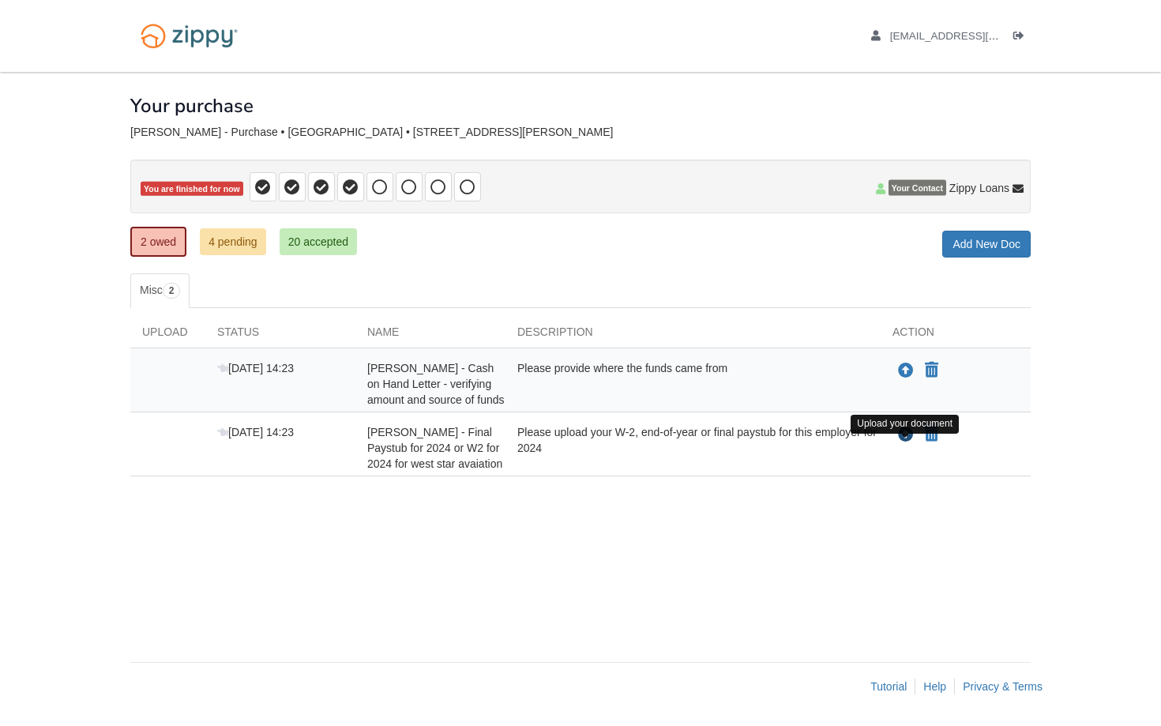
click at [905, 443] on icon "Upload Christman Barth - Final Paystub for 2024 or W2 for 2024 for west star av…" at bounding box center [906, 435] width 16 height 16
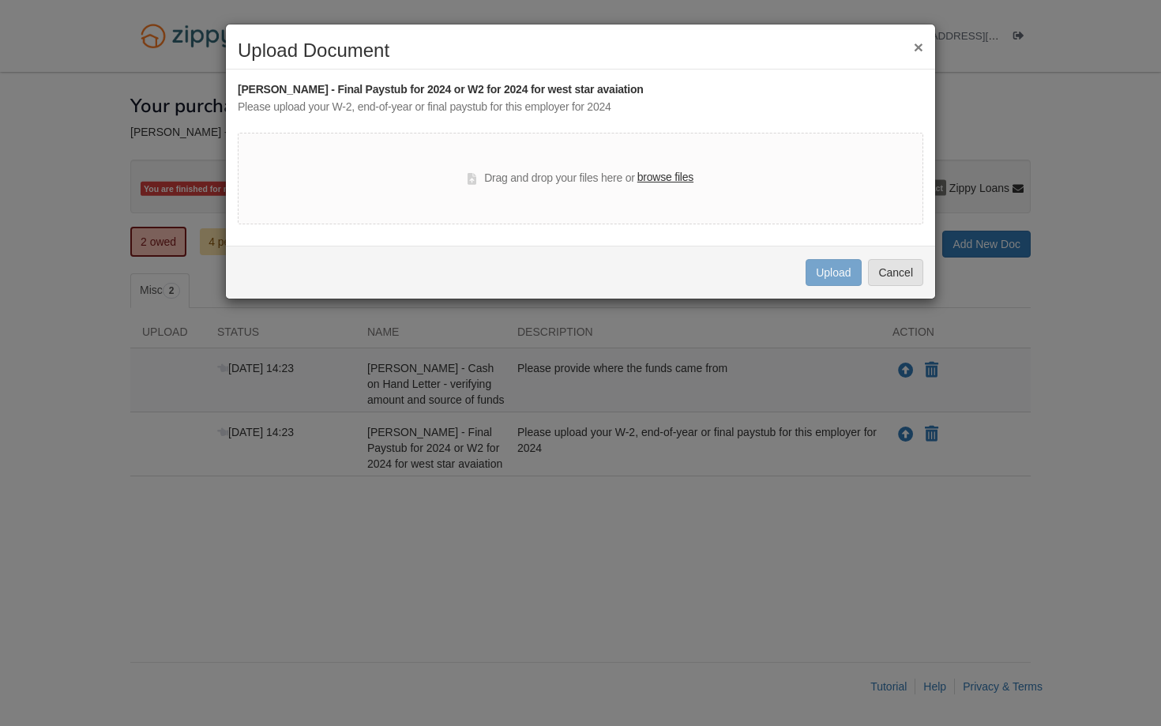
click at [666, 183] on label "browse files" at bounding box center [665, 177] width 56 height 17
click at [0, 0] on input "browse files" at bounding box center [0, 0] width 0 height 0
click at [914, 49] on button "×" at bounding box center [918, 47] width 9 height 17
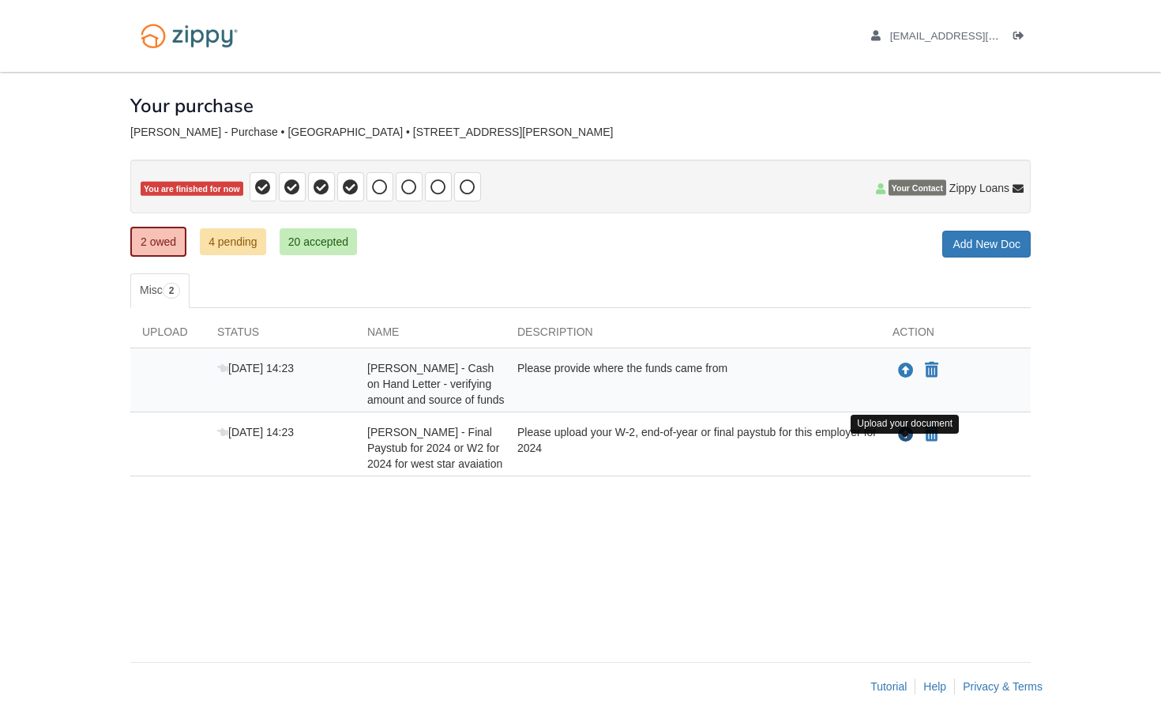
click at [906, 443] on icon "Upload Christman Barth - Final Paystub for 2024 or W2 for 2024 for west star av…" at bounding box center [906, 435] width 16 height 16
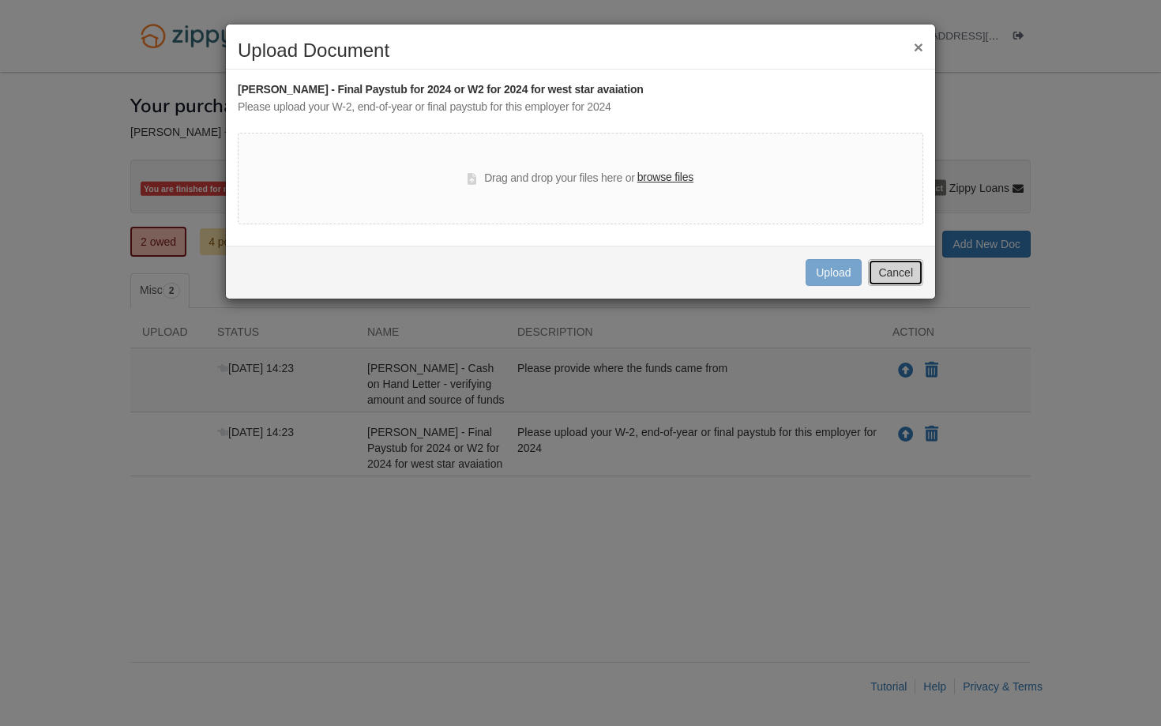
click at [889, 276] on button "Cancel" at bounding box center [895, 272] width 55 height 27
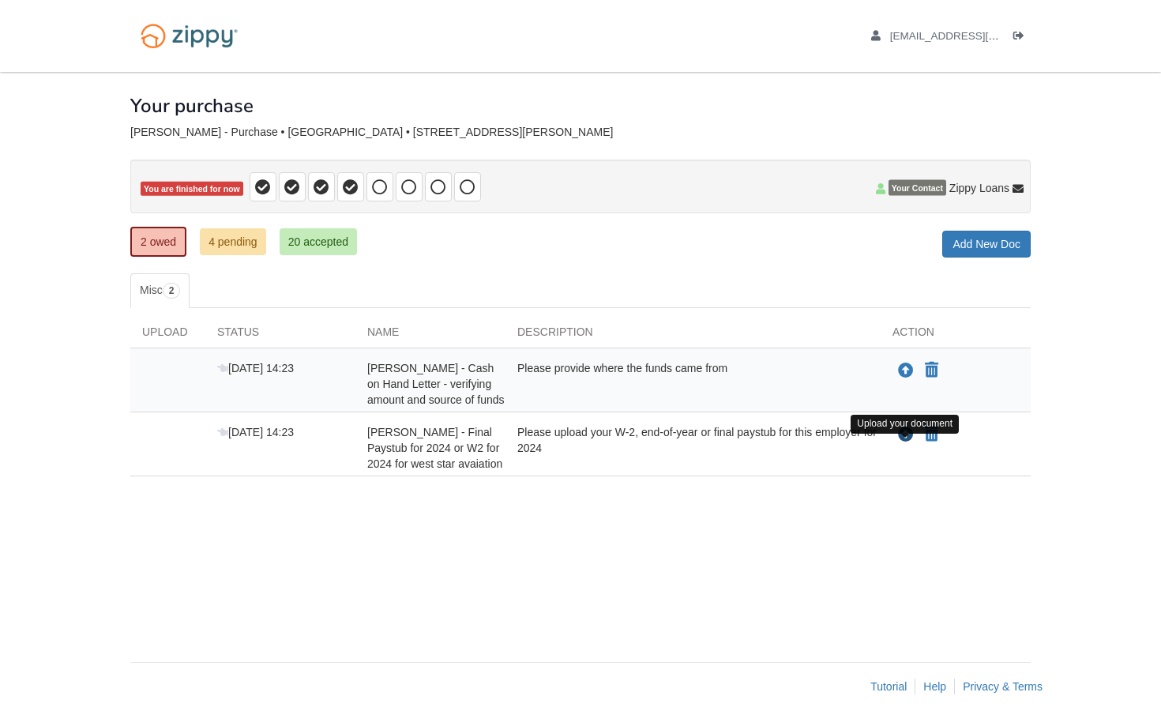
click at [903, 443] on icon "Upload Christman Barth - Final Paystub for 2024 or W2 for 2024 for west star av…" at bounding box center [906, 435] width 16 height 16
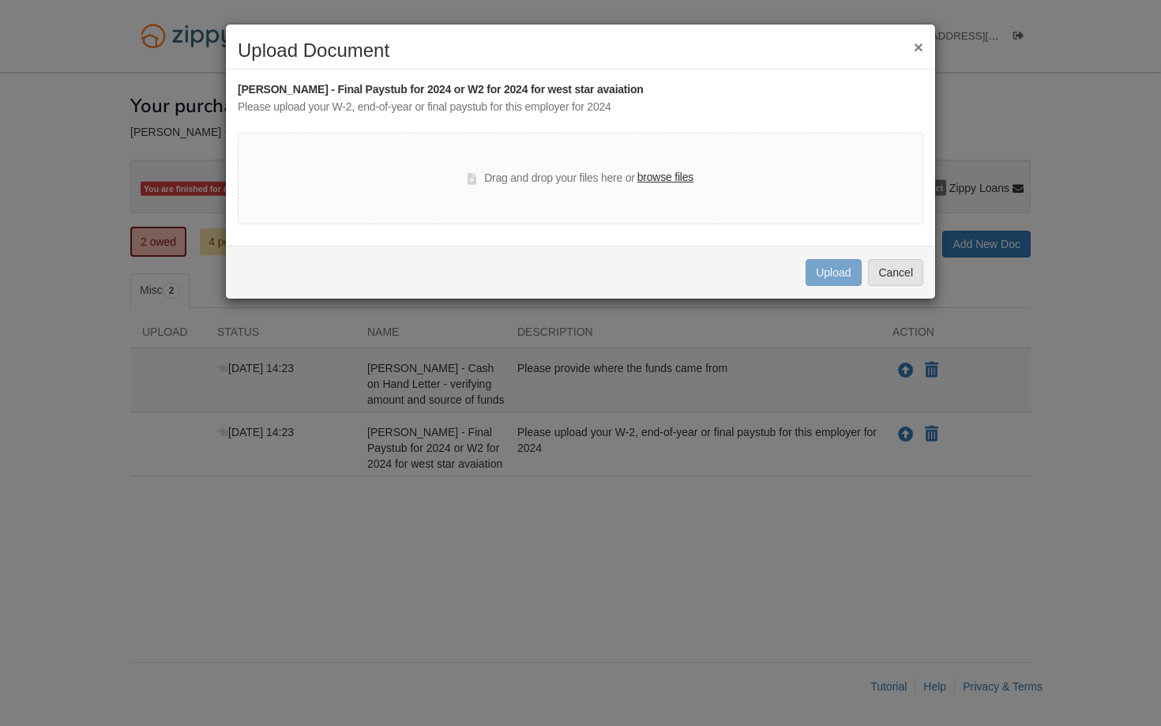
click at [666, 177] on label "browse files" at bounding box center [665, 177] width 56 height 17
click at [0, 0] on input "browse files" at bounding box center [0, 0] width 0 height 0
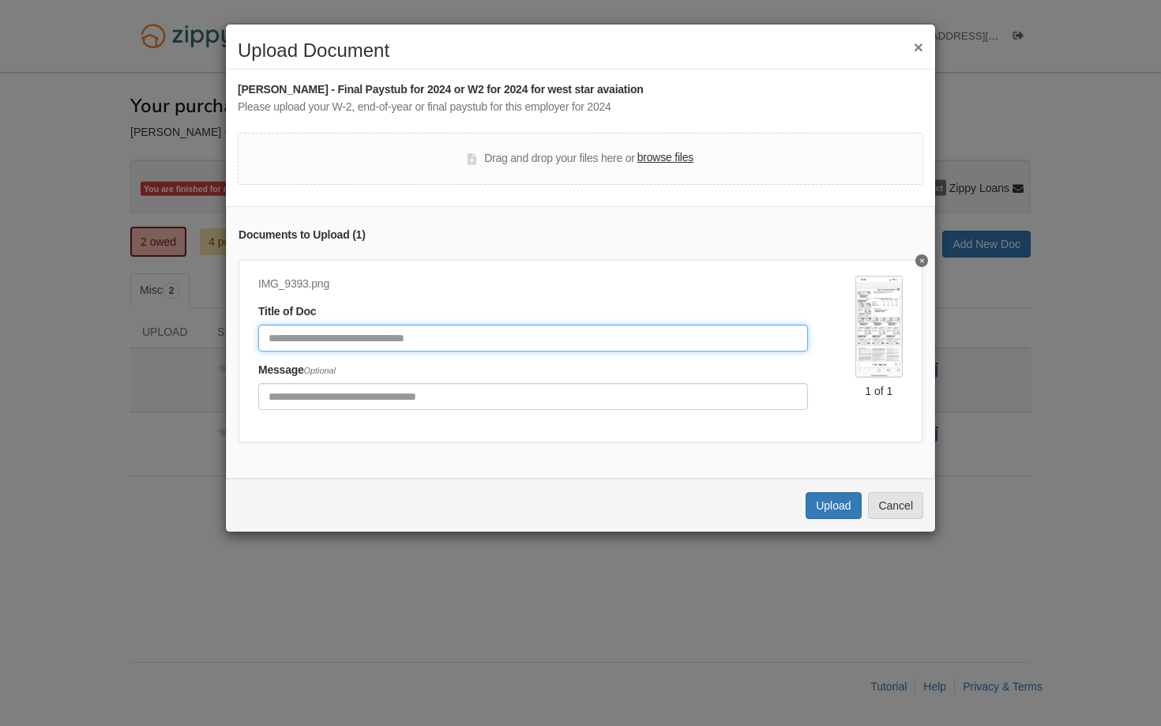
click at [683, 344] on input "Document Title" at bounding box center [533, 338] width 550 height 27
type input "*******"
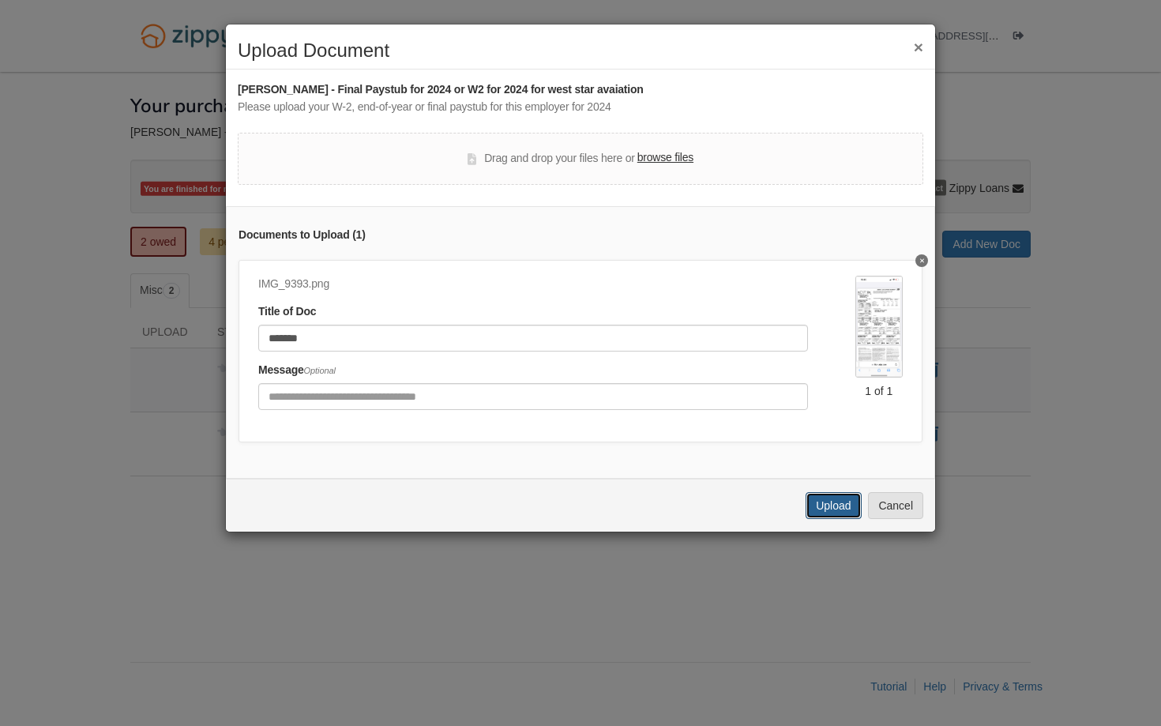
click at [839, 509] on button "Upload" at bounding box center [832, 505] width 55 height 27
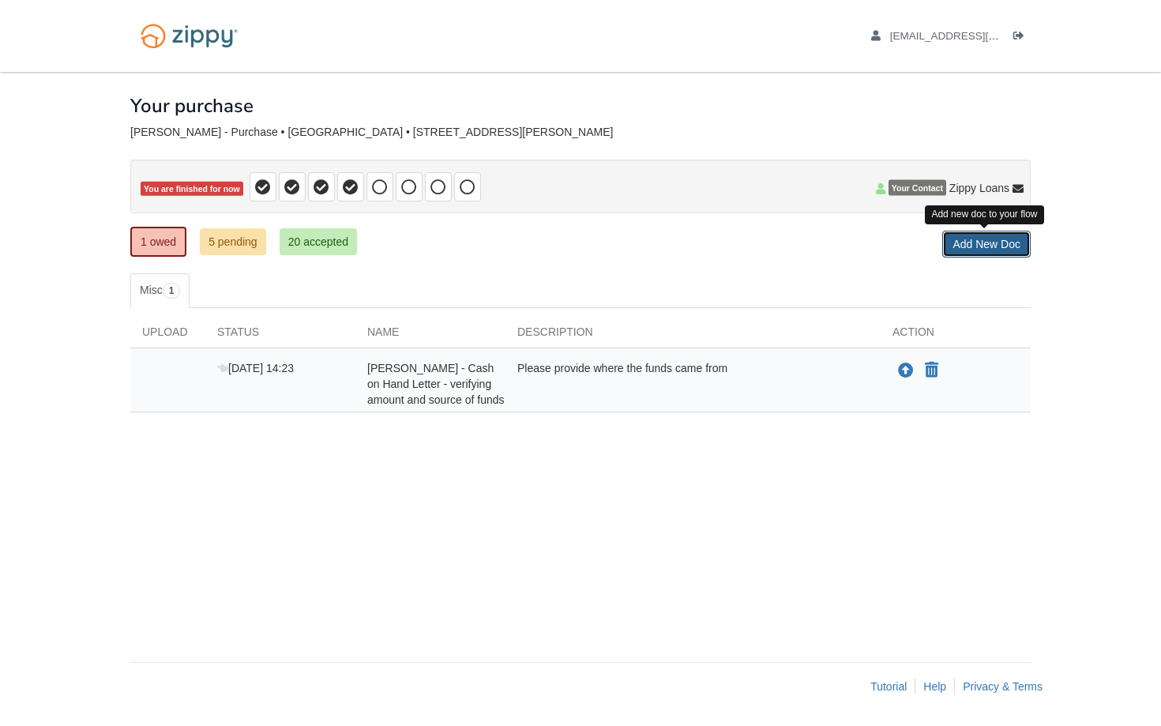
click at [977, 248] on link "Add New Doc" at bounding box center [986, 244] width 88 height 27
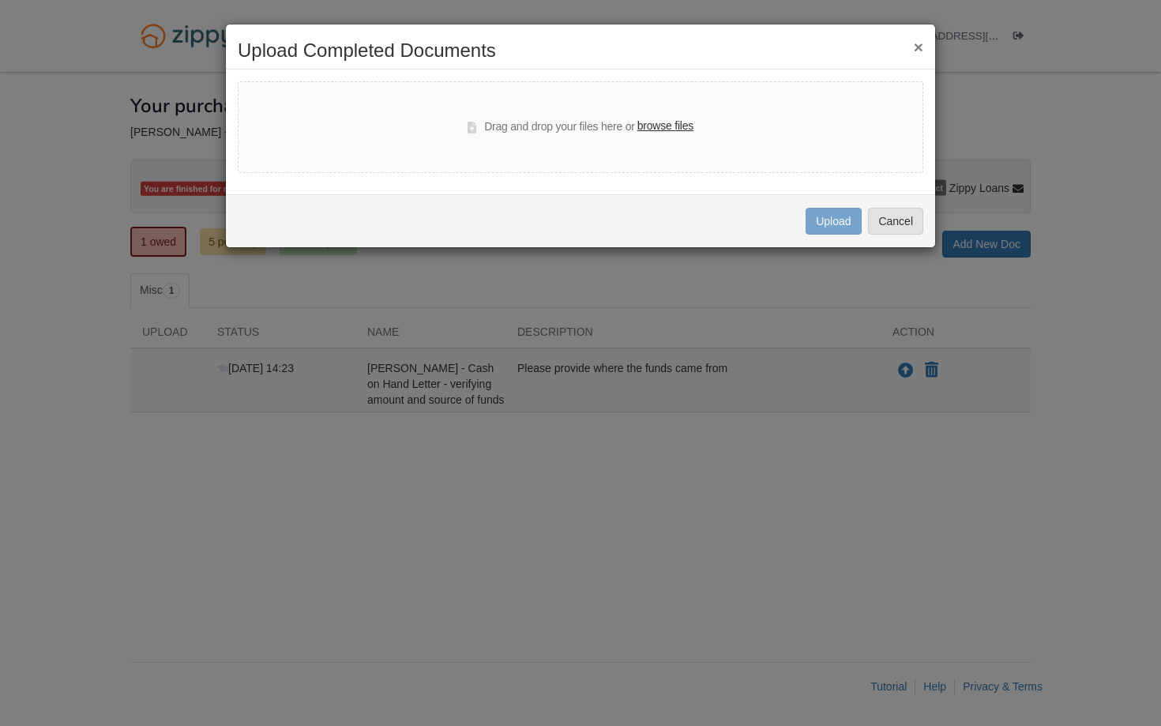
click at [662, 126] on label "browse files" at bounding box center [665, 126] width 56 height 17
click at [0, 0] on input "browse files" at bounding box center [0, 0] width 0 height 0
select select "****"
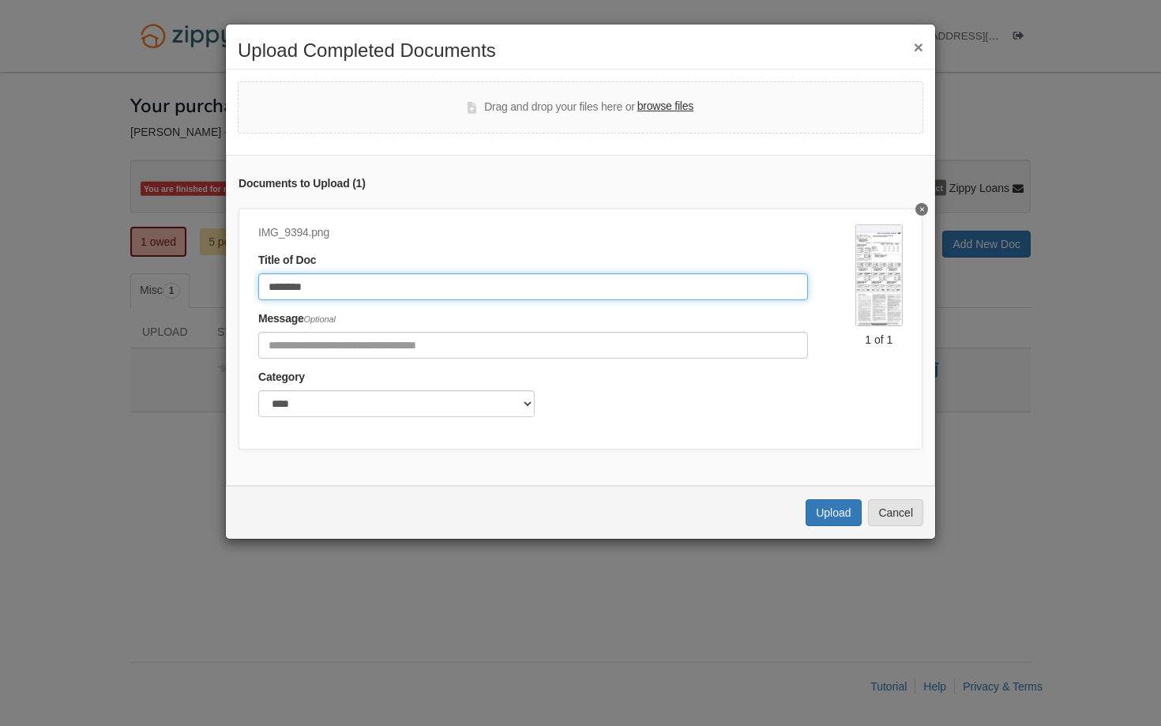
click at [569, 291] on input "********" at bounding box center [533, 286] width 550 height 27
type input "*"
type input "*******"
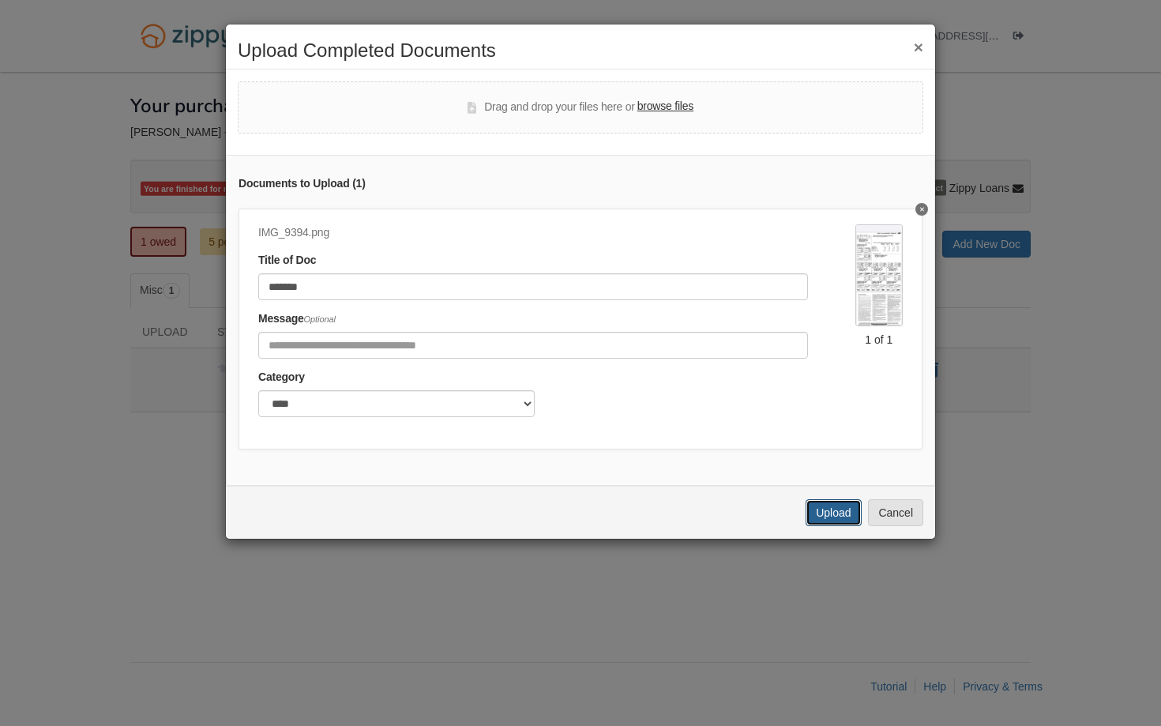
click at [839, 512] on button "Upload" at bounding box center [832, 512] width 55 height 27
